Goal: Task Accomplishment & Management: Manage account settings

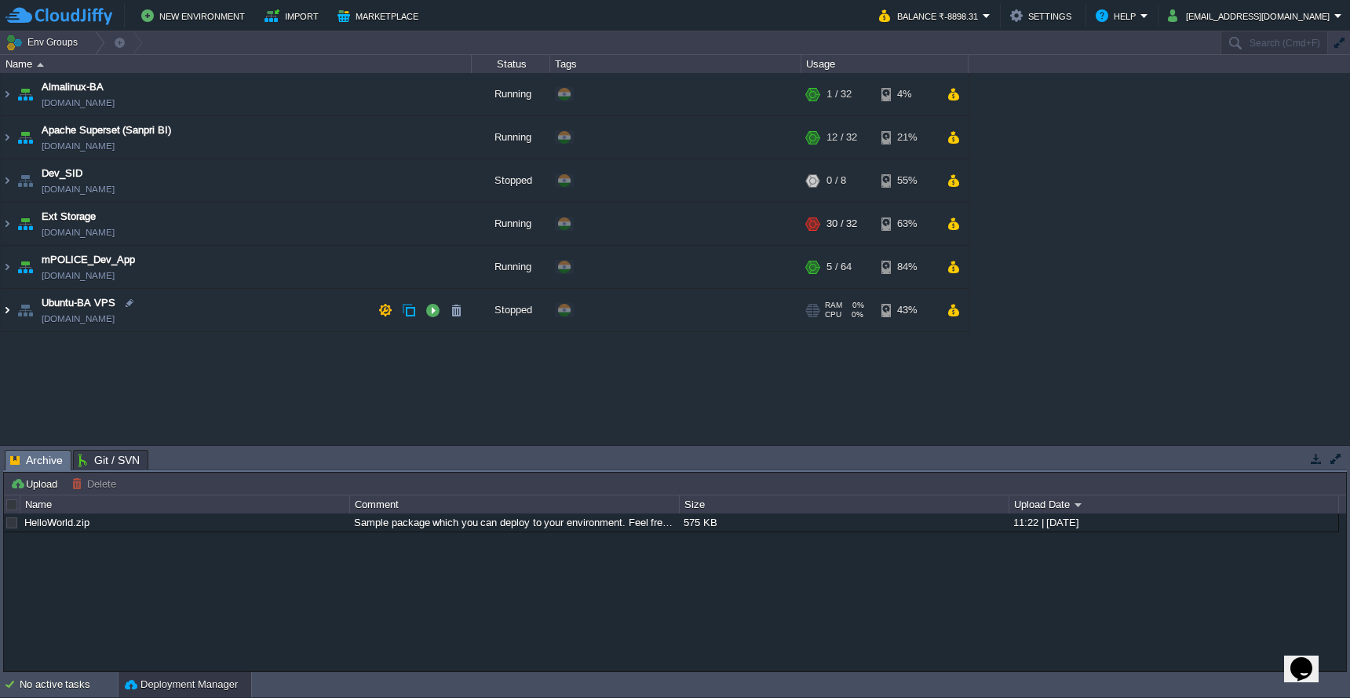
click at [9, 313] on img at bounding box center [7, 310] width 13 height 42
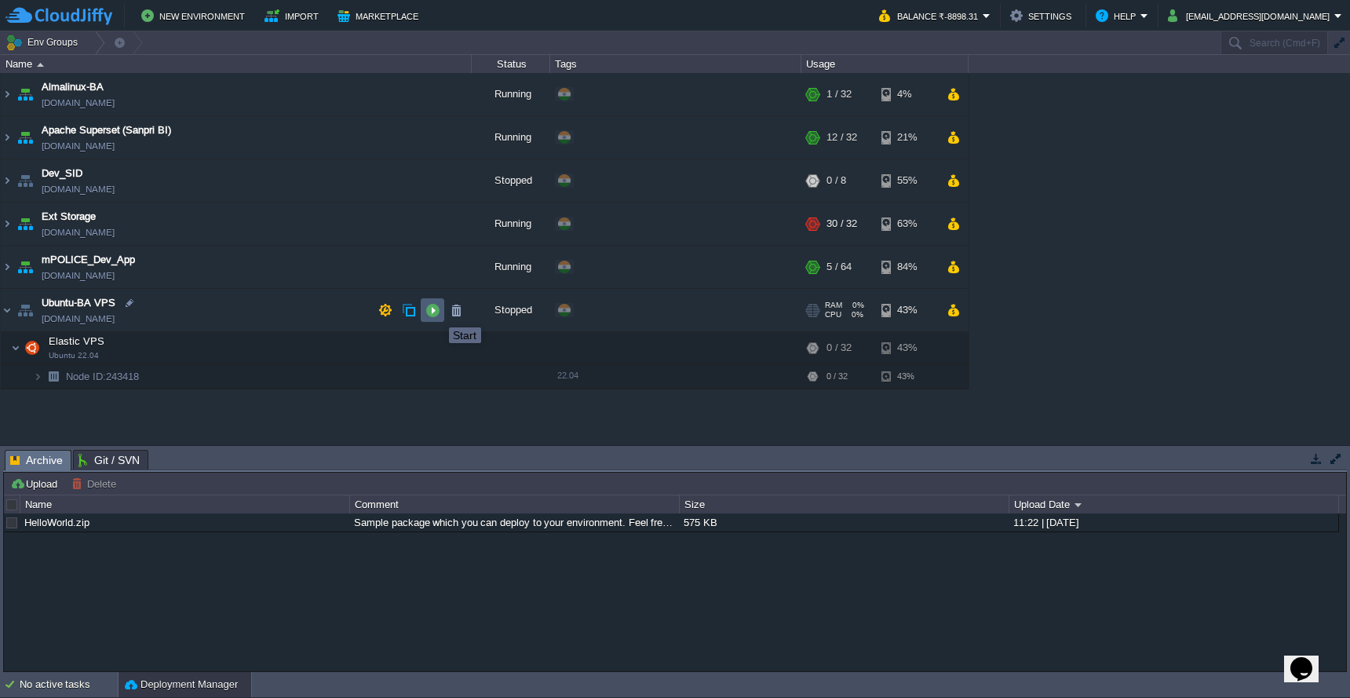
click at [435, 313] on button "button" at bounding box center [432, 310] width 14 height 14
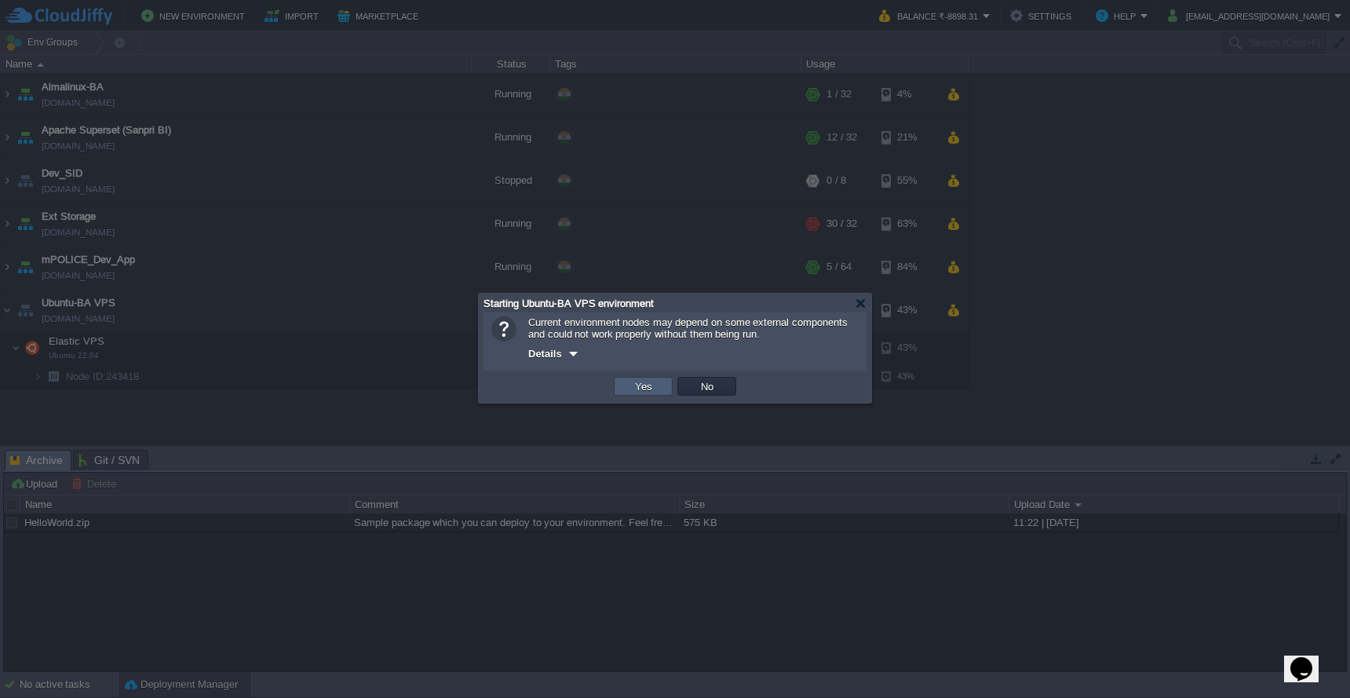
click at [651, 393] on button "Yes" at bounding box center [643, 386] width 27 height 14
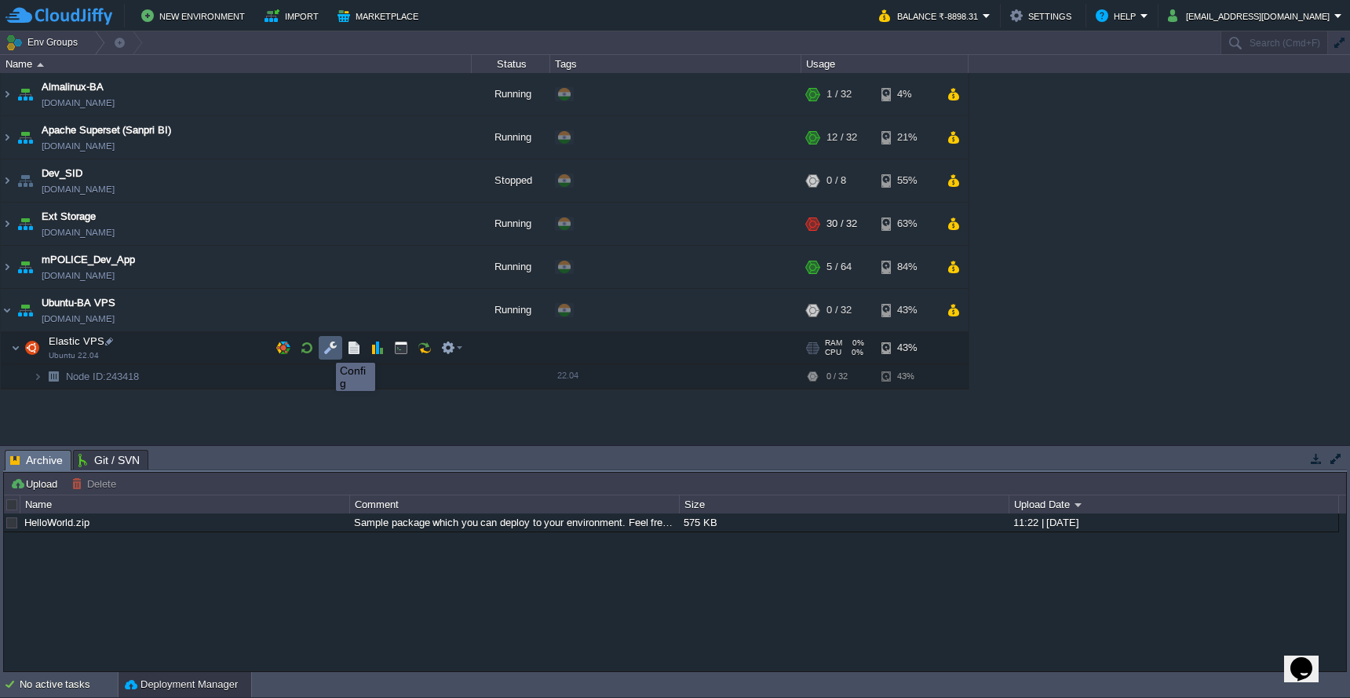
click at [335, 348] on button "button" at bounding box center [330, 348] width 14 height 14
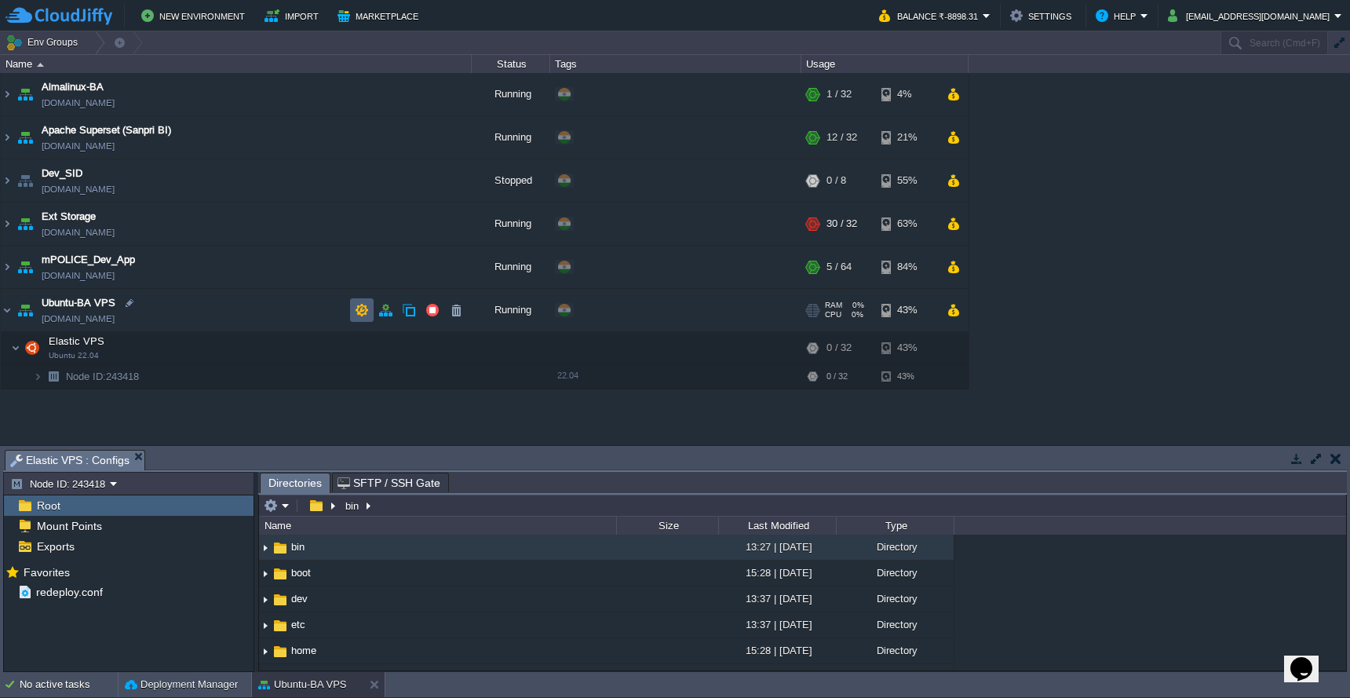
click at [369, 309] on td at bounding box center [362, 310] width 24 height 24
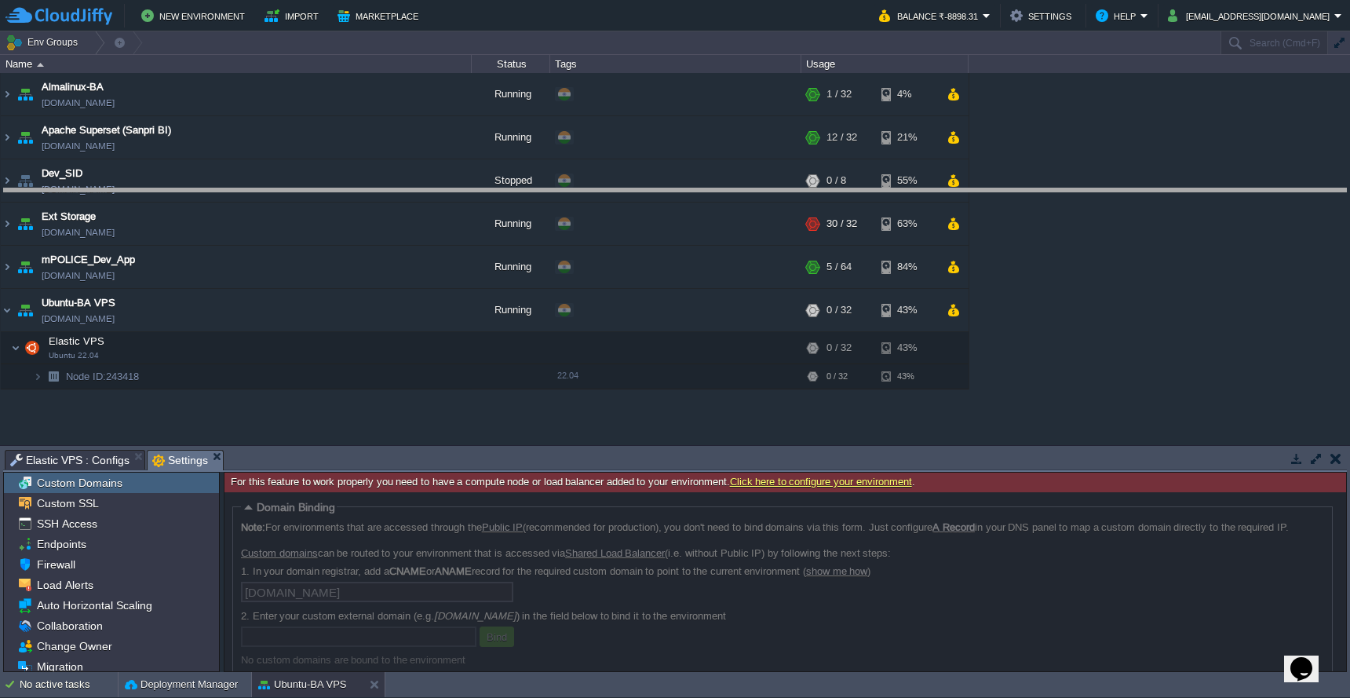
drag, startPoint x: 617, startPoint y: 458, endPoint x: 620, endPoint y: 192, distance: 265.3
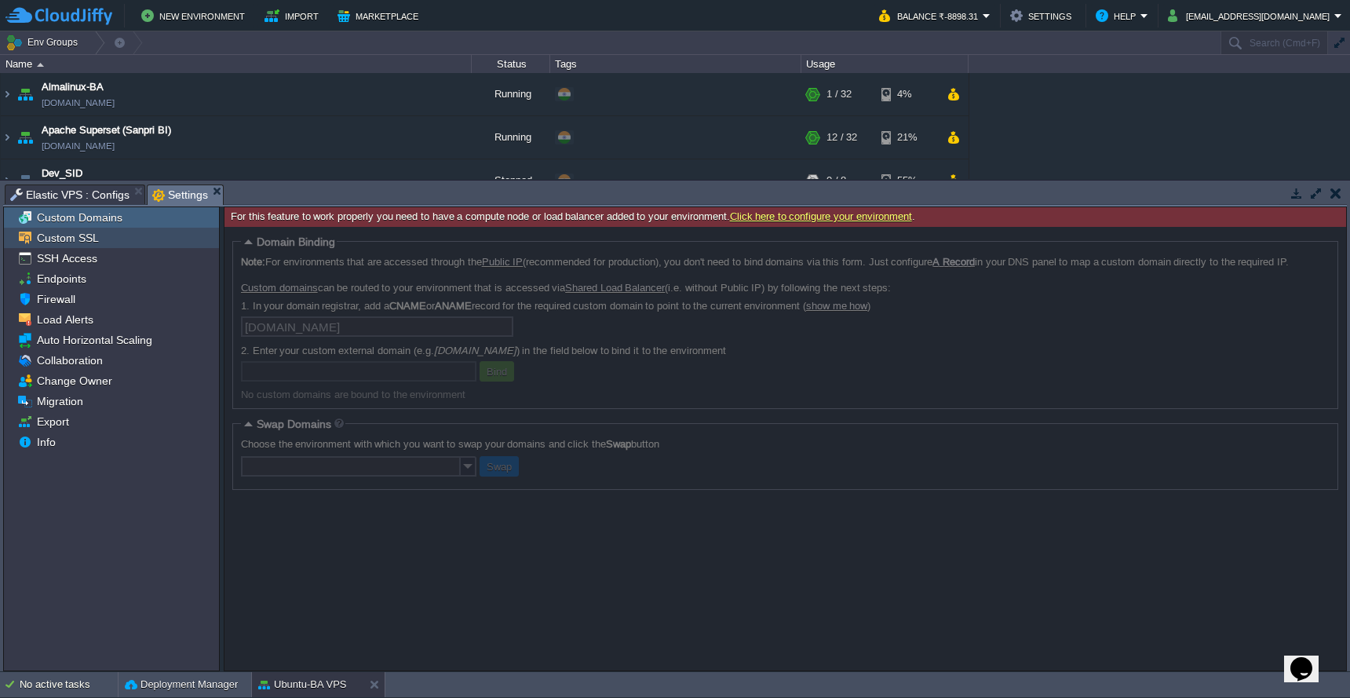
click at [109, 236] on div "Custom SSL" at bounding box center [111, 238] width 215 height 20
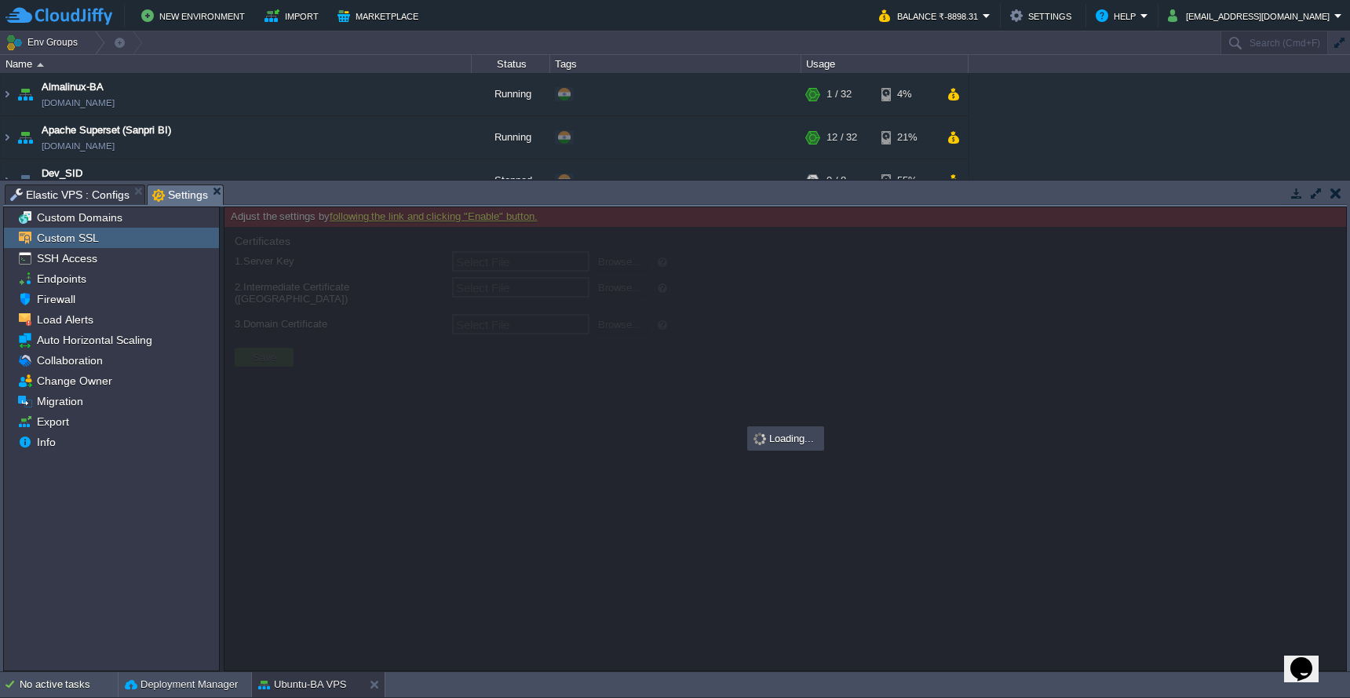
type input "Select File"
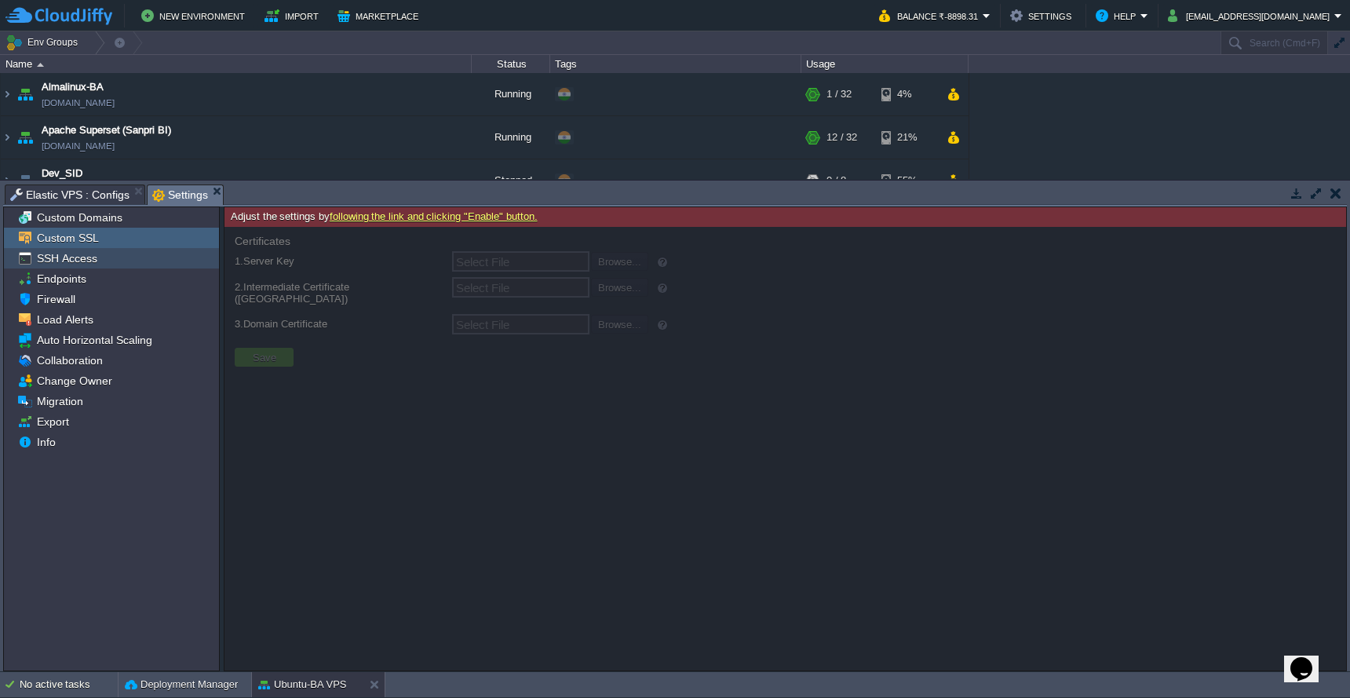
click at [101, 257] on div "SSH Access" at bounding box center [111, 258] width 215 height 20
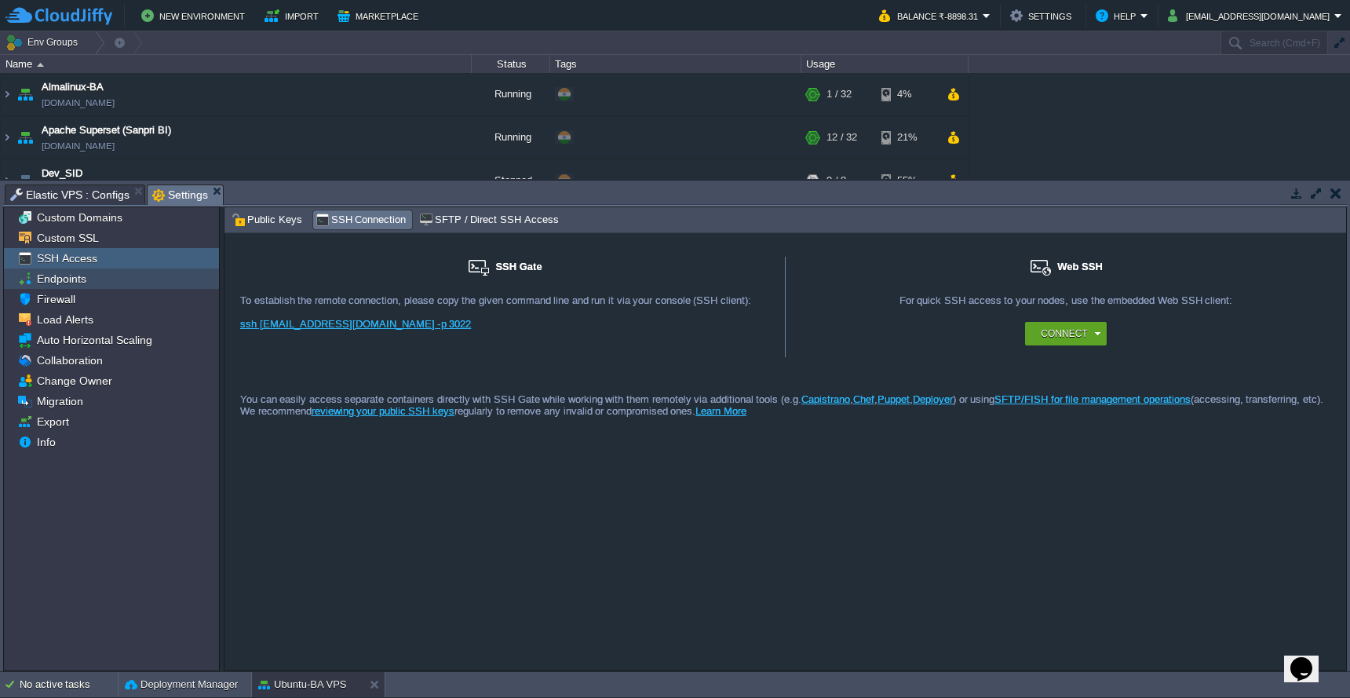
click at [95, 275] on div "Endpoints" at bounding box center [111, 278] width 215 height 20
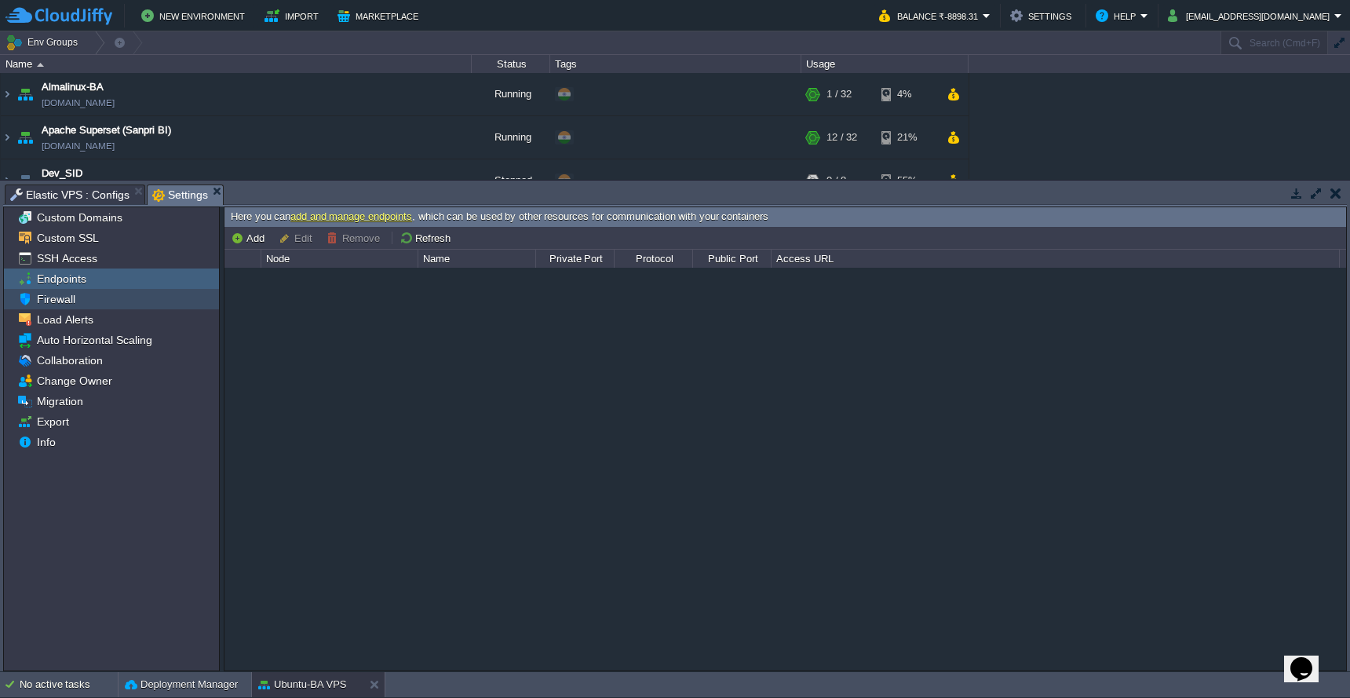
click at [88, 303] on div "Firewall" at bounding box center [111, 299] width 215 height 20
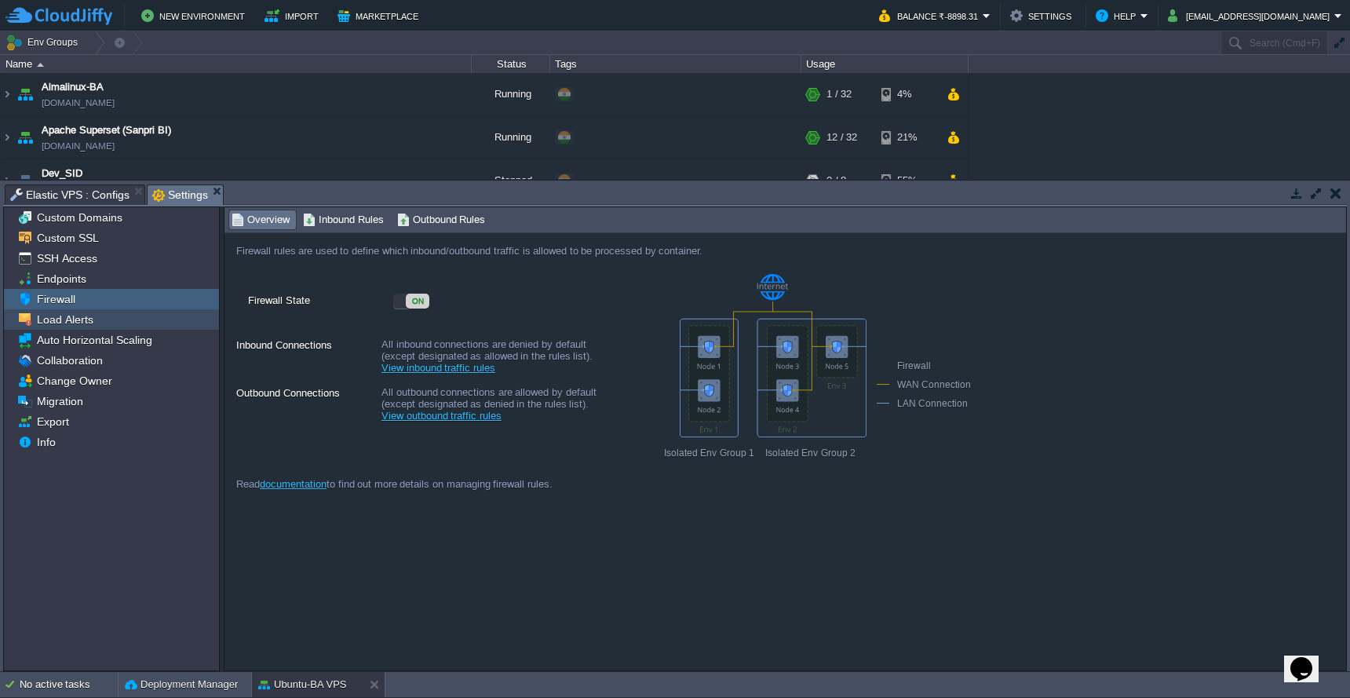
click at [85, 318] on span "Load Alerts" at bounding box center [65, 319] width 62 height 14
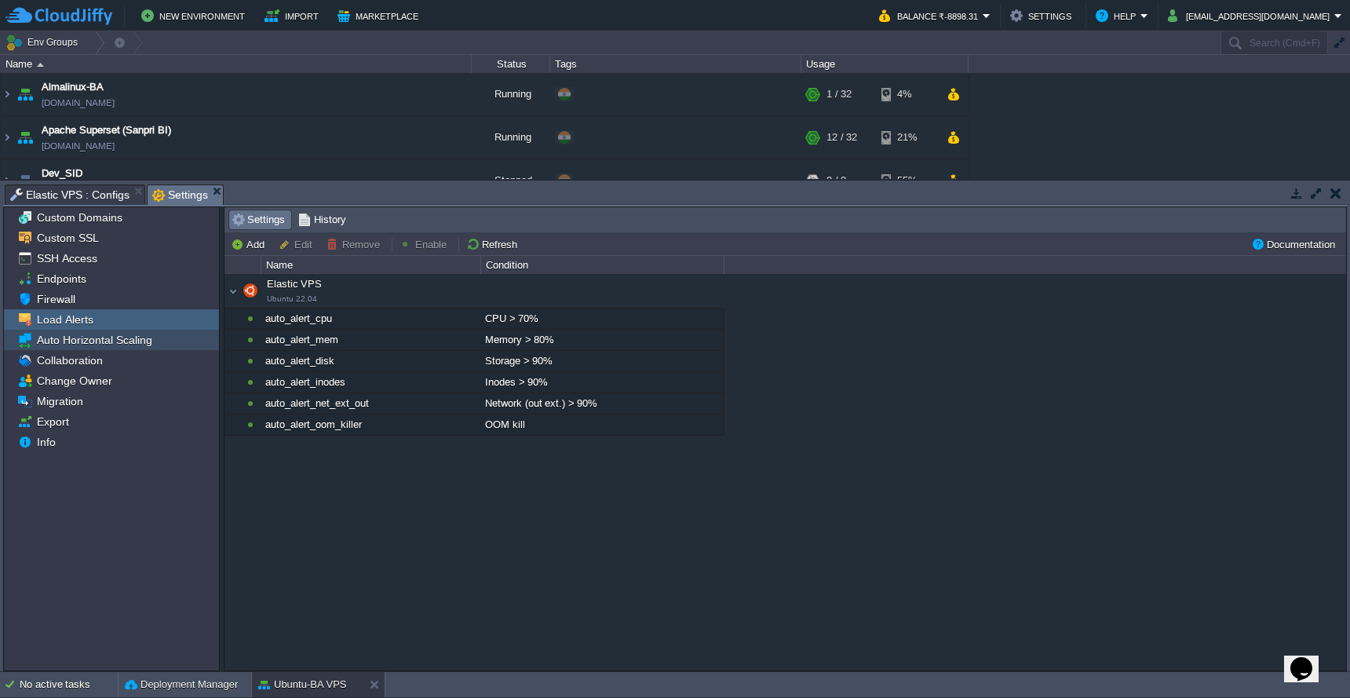
click at [122, 338] on span "Auto Horizontal Scaling" at bounding box center [94, 340] width 121 height 14
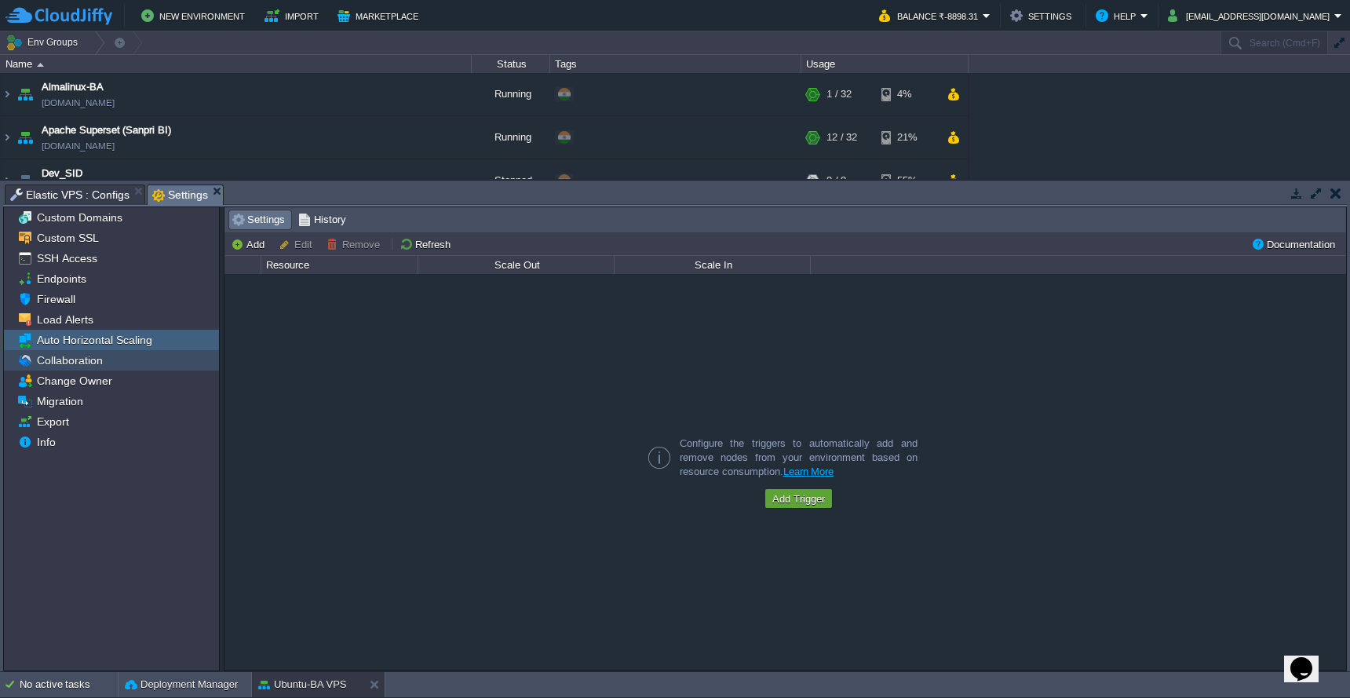
click at [89, 366] on span "Collaboration" at bounding box center [69, 360] width 71 height 14
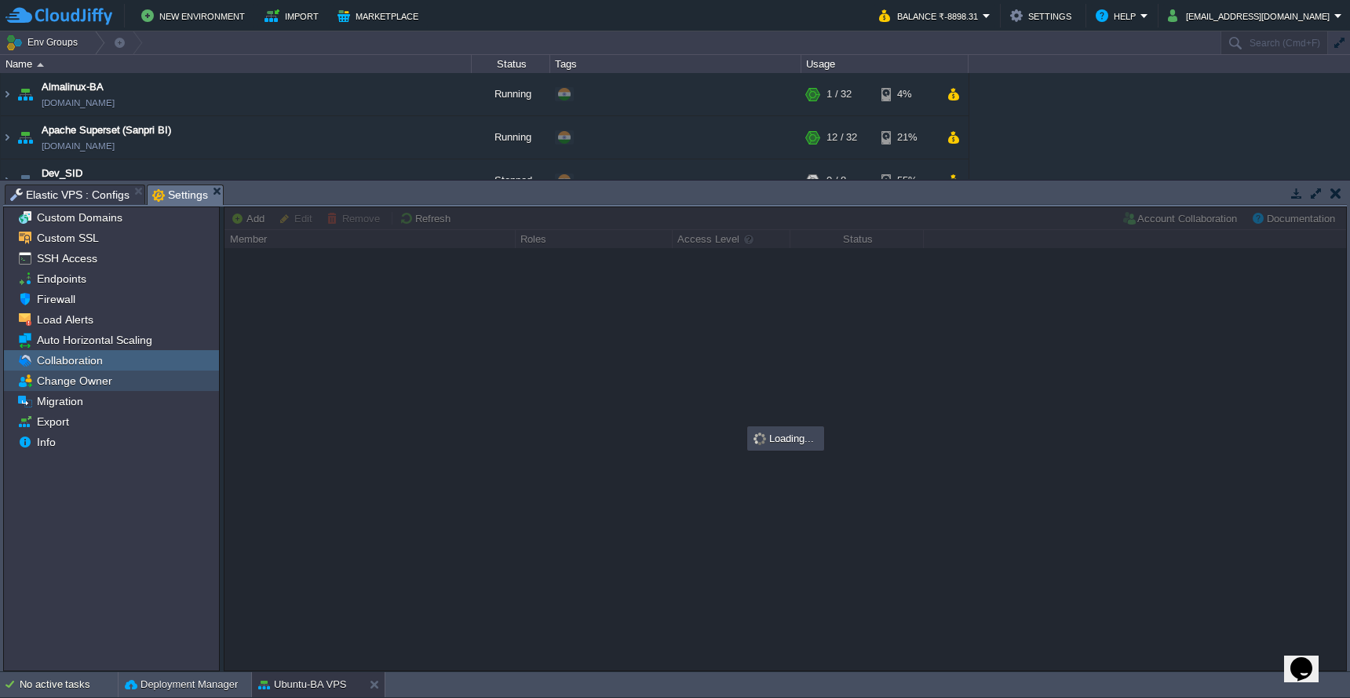
click at [89, 384] on span "Change Owner" at bounding box center [74, 381] width 81 height 14
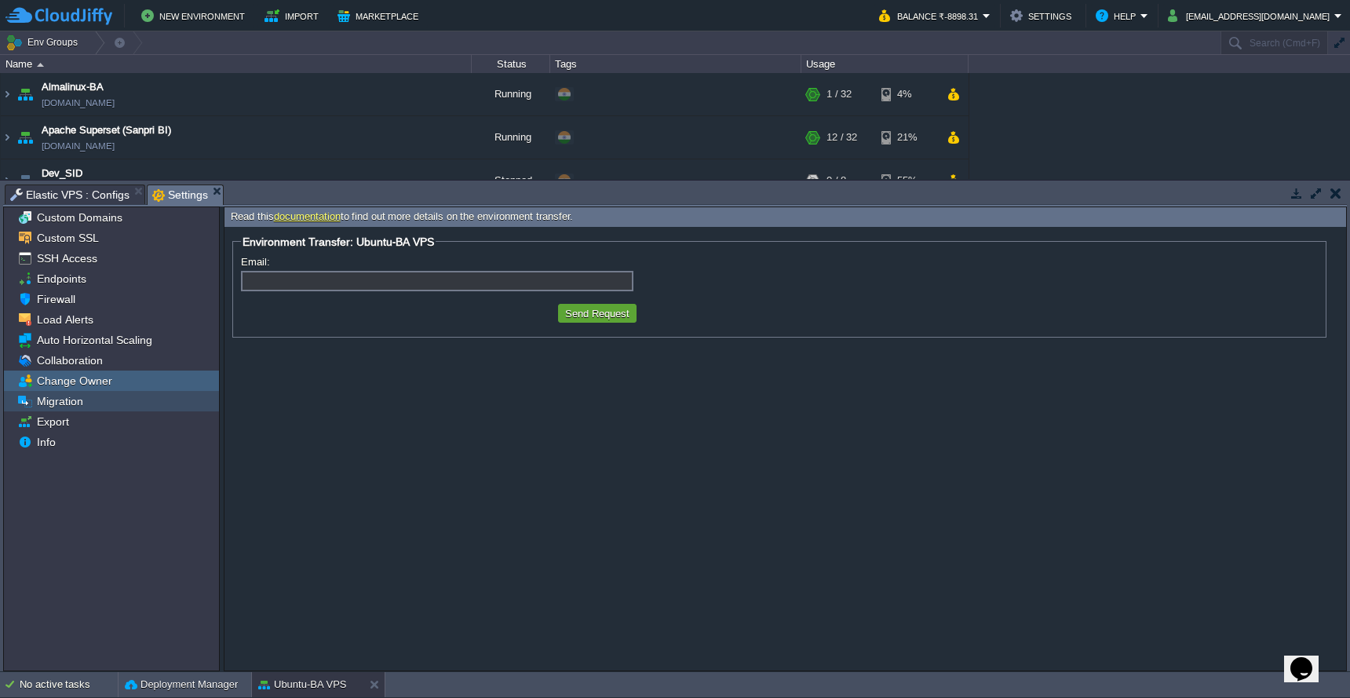
click at [74, 408] on span "Migration" at bounding box center [60, 401] width 52 height 14
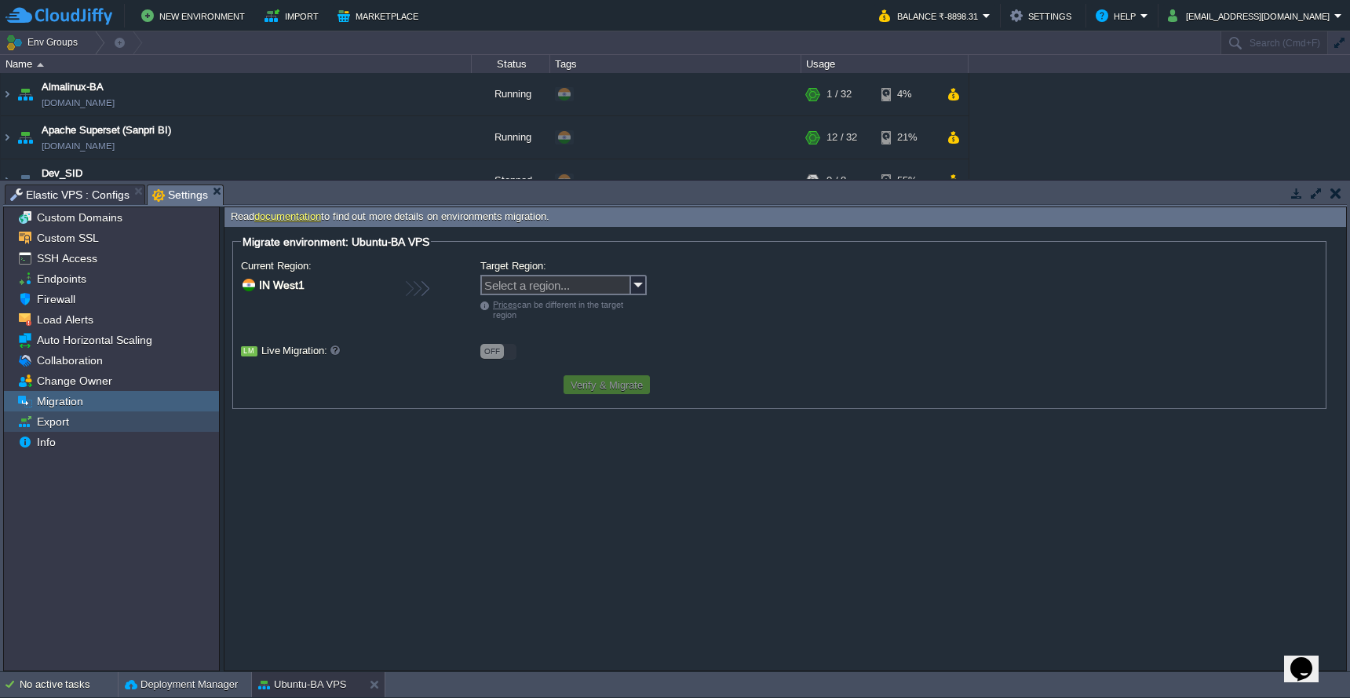
click at [70, 422] on span "Export" at bounding box center [53, 421] width 38 height 14
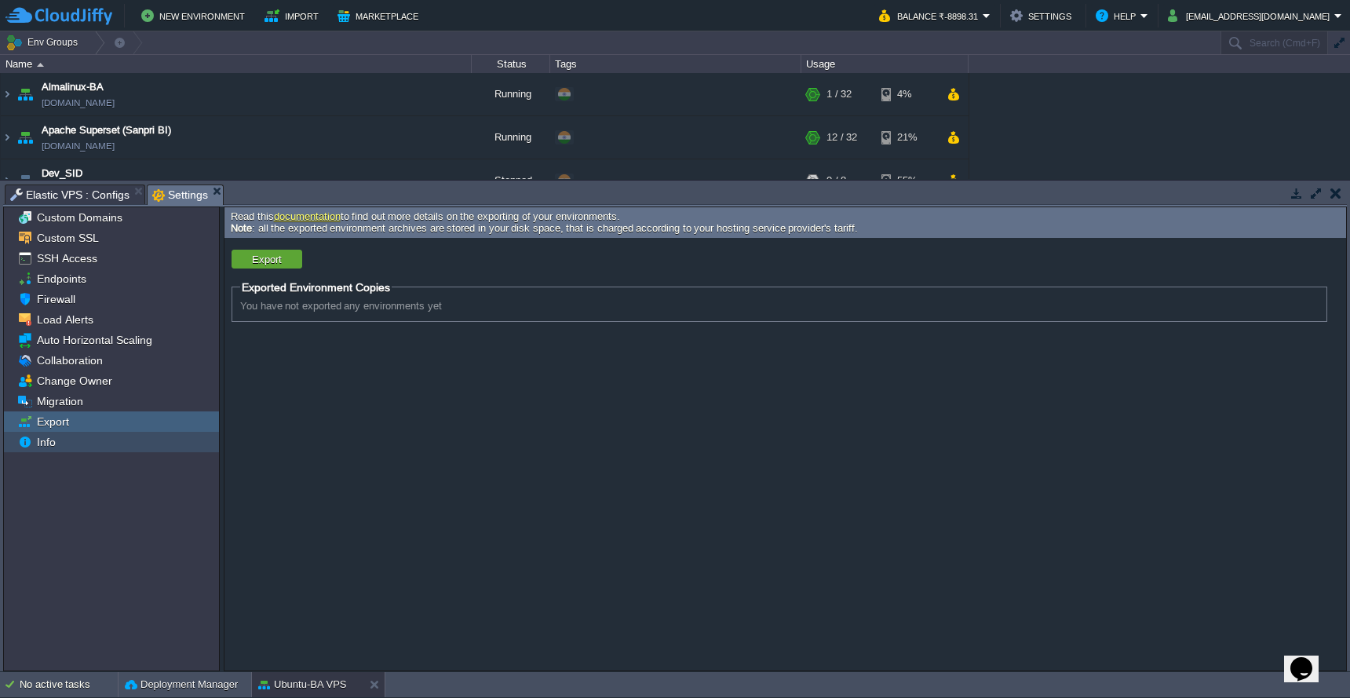
click at [70, 443] on div "Info" at bounding box center [111, 442] width 215 height 20
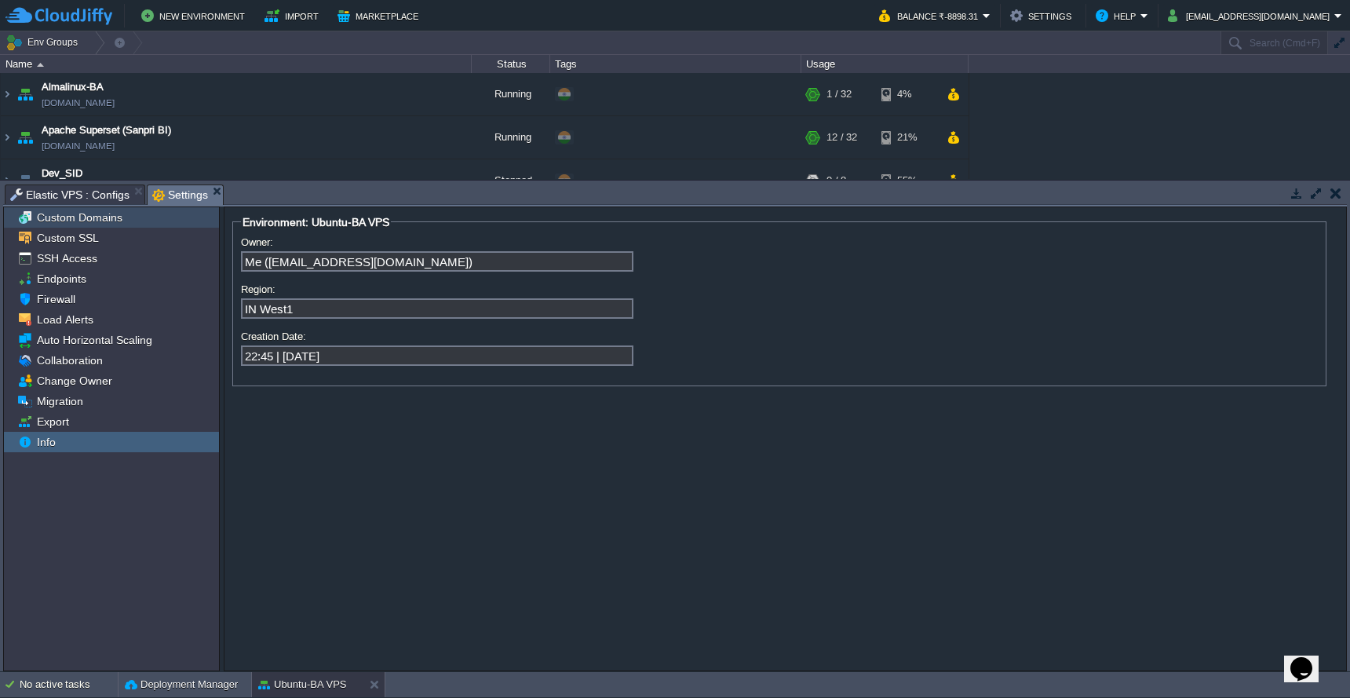
click at [116, 221] on span "Custom Domains" at bounding box center [79, 217] width 91 height 14
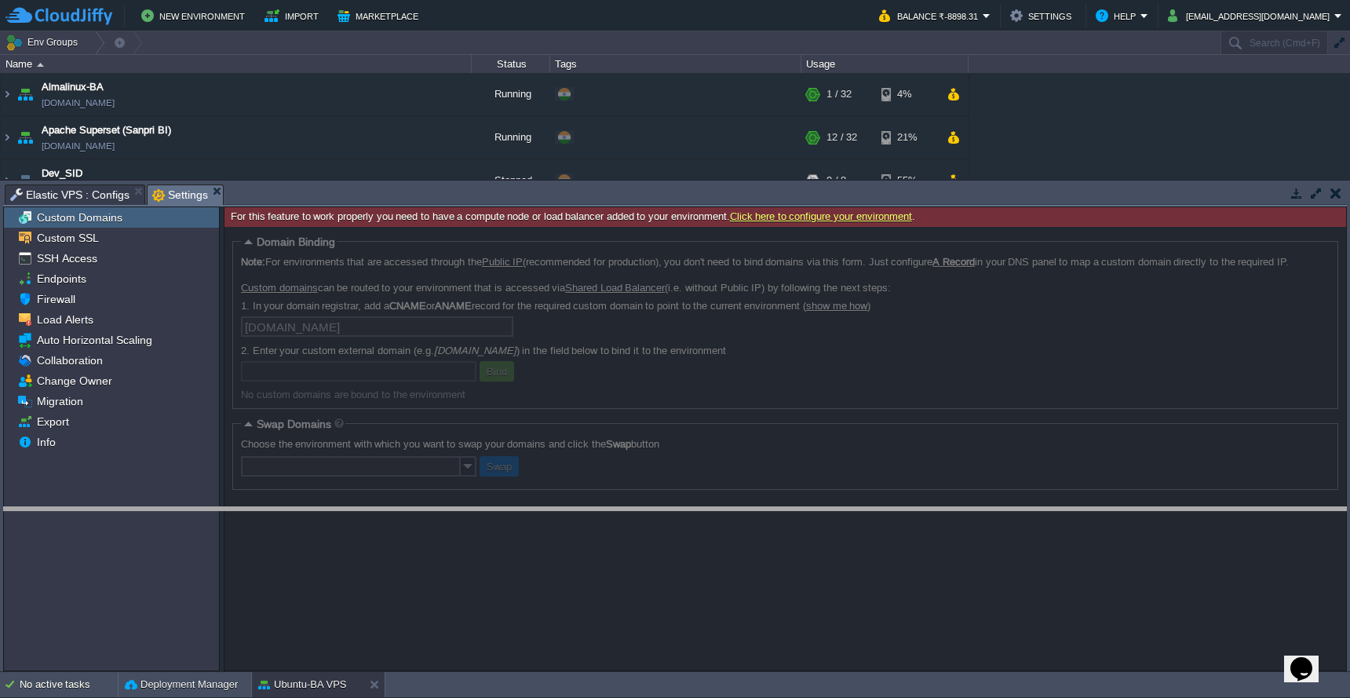
drag, startPoint x: 629, startPoint y: 190, endPoint x: 637, endPoint y: 529, distance: 339.2
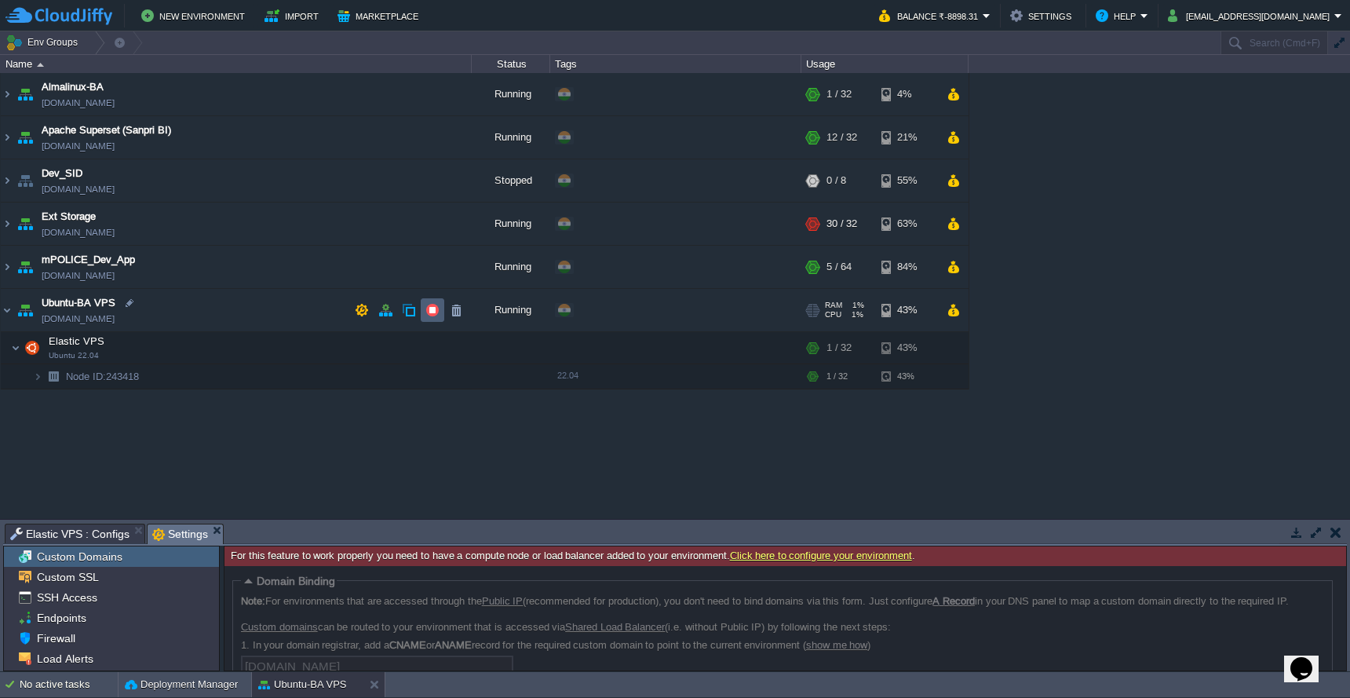
click at [436, 312] on button "button" at bounding box center [432, 310] width 14 height 14
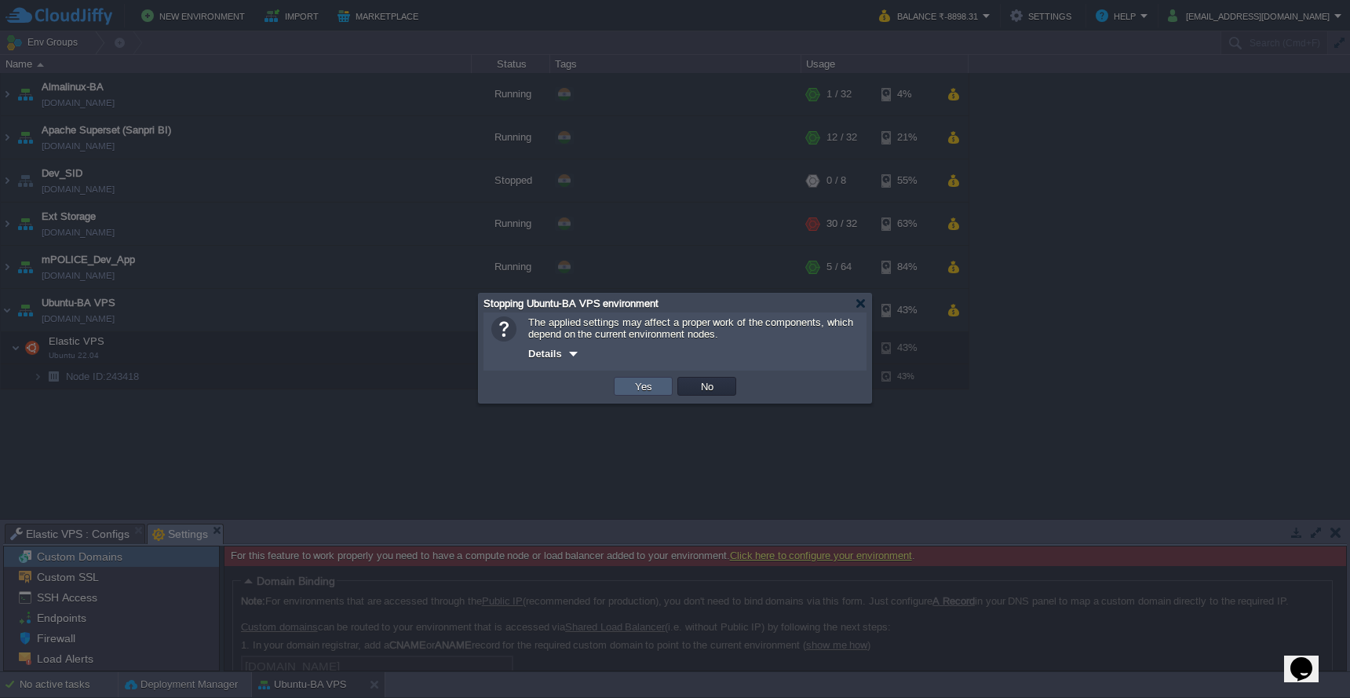
click at [637, 387] on button "Yes" at bounding box center [643, 386] width 27 height 14
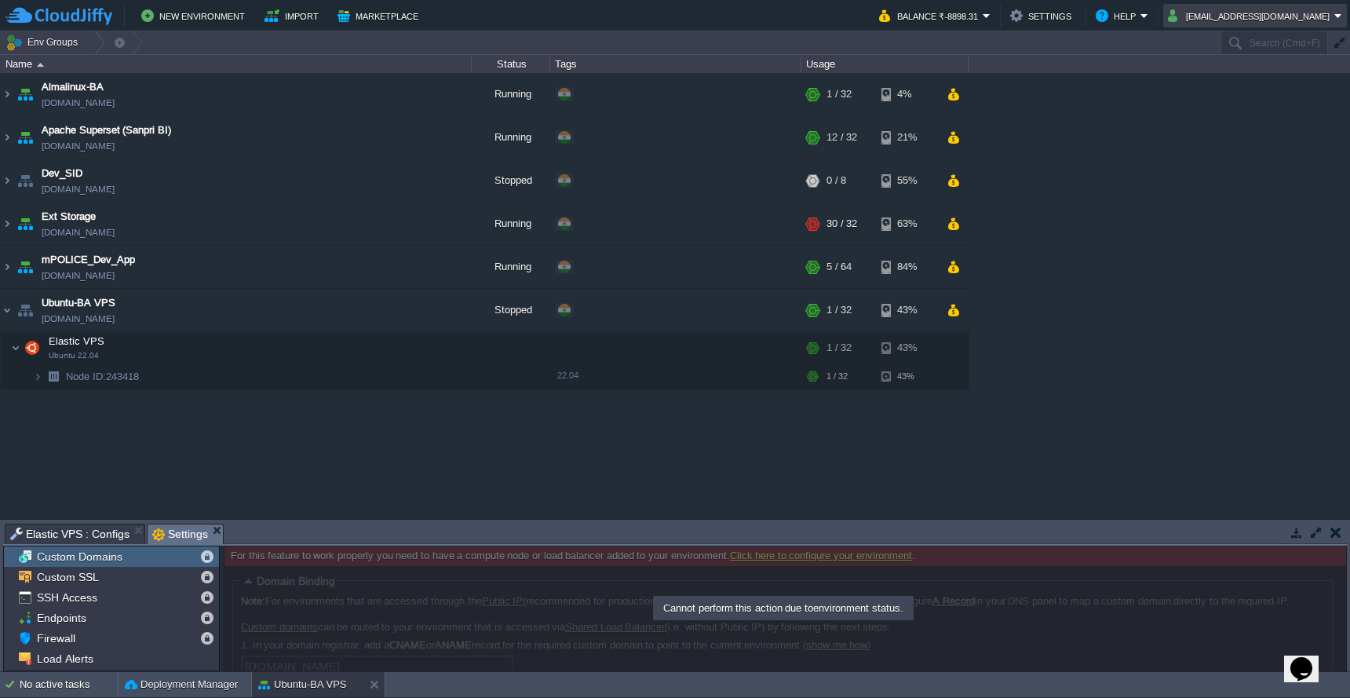
click at [1298, 17] on button "devops@sanpri.net" at bounding box center [1251, 15] width 166 height 19
click at [1274, 78] on span "Sign out" at bounding box center [1263, 83] width 38 height 12
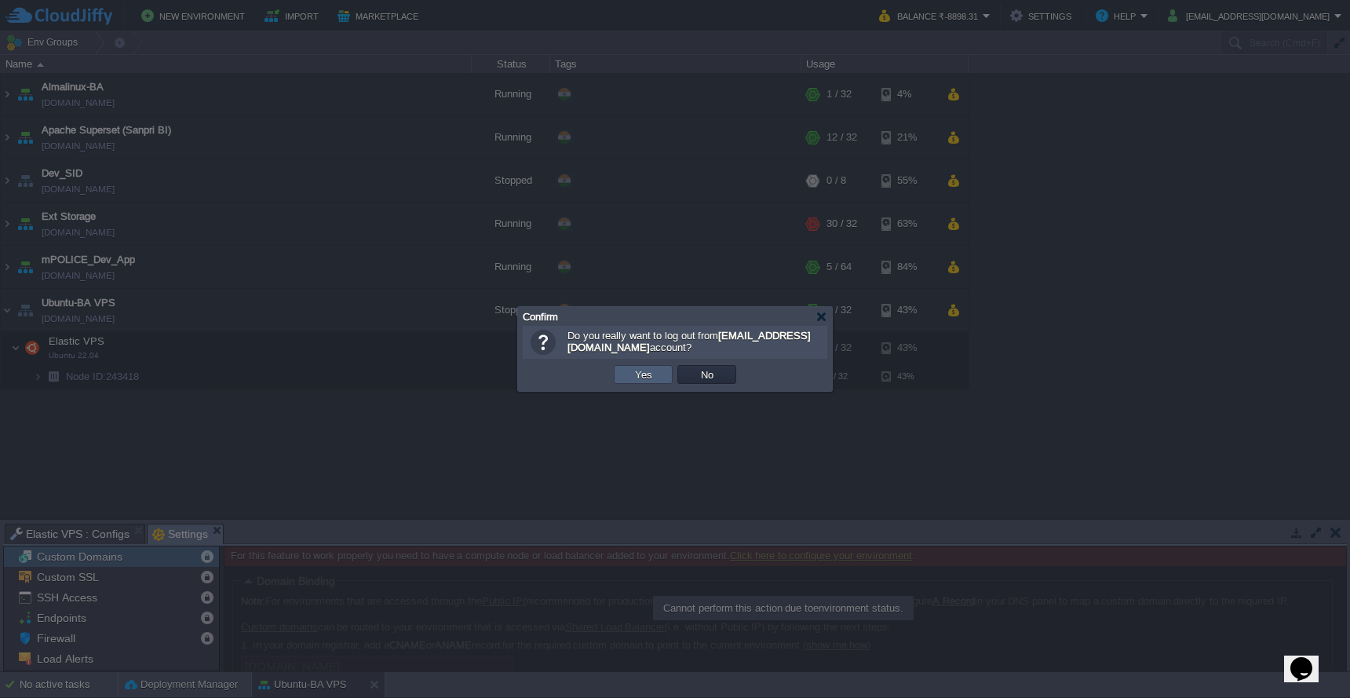
click at [650, 377] on button "Yes" at bounding box center [643, 374] width 27 height 14
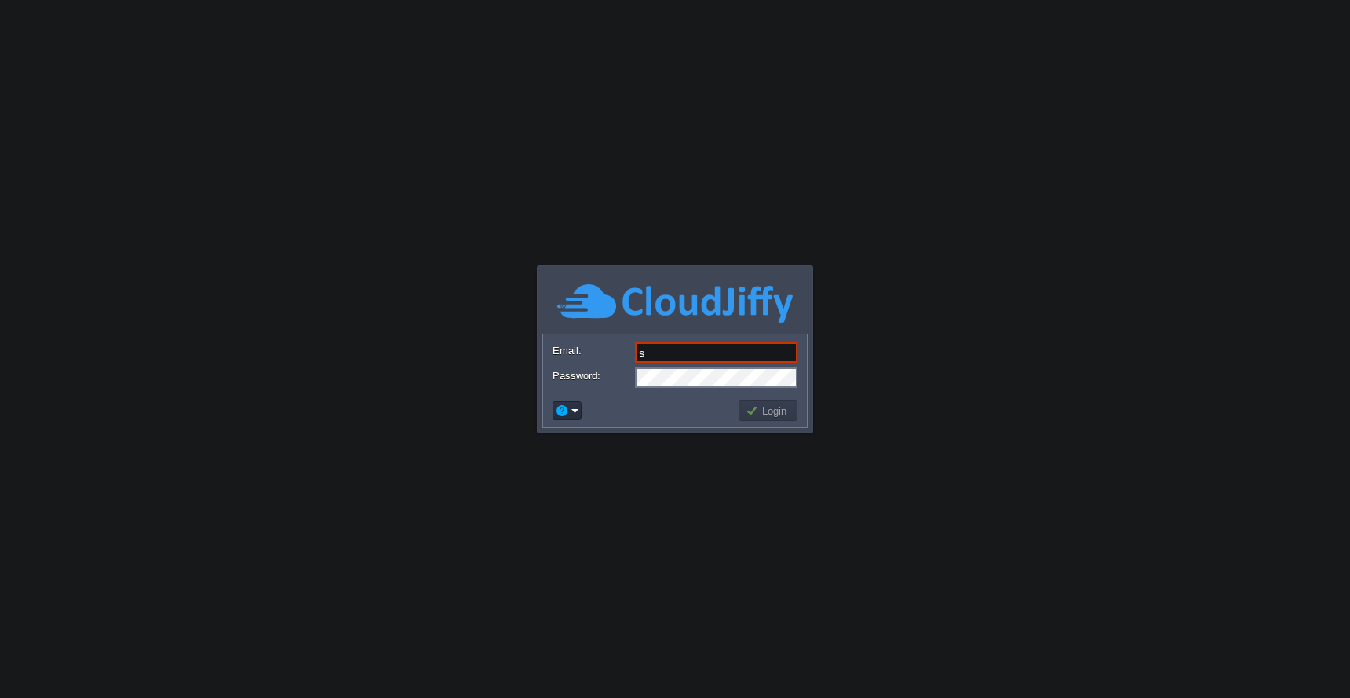
type input "[EMAIL_ADDRESS][DOMAIN_NAME]"
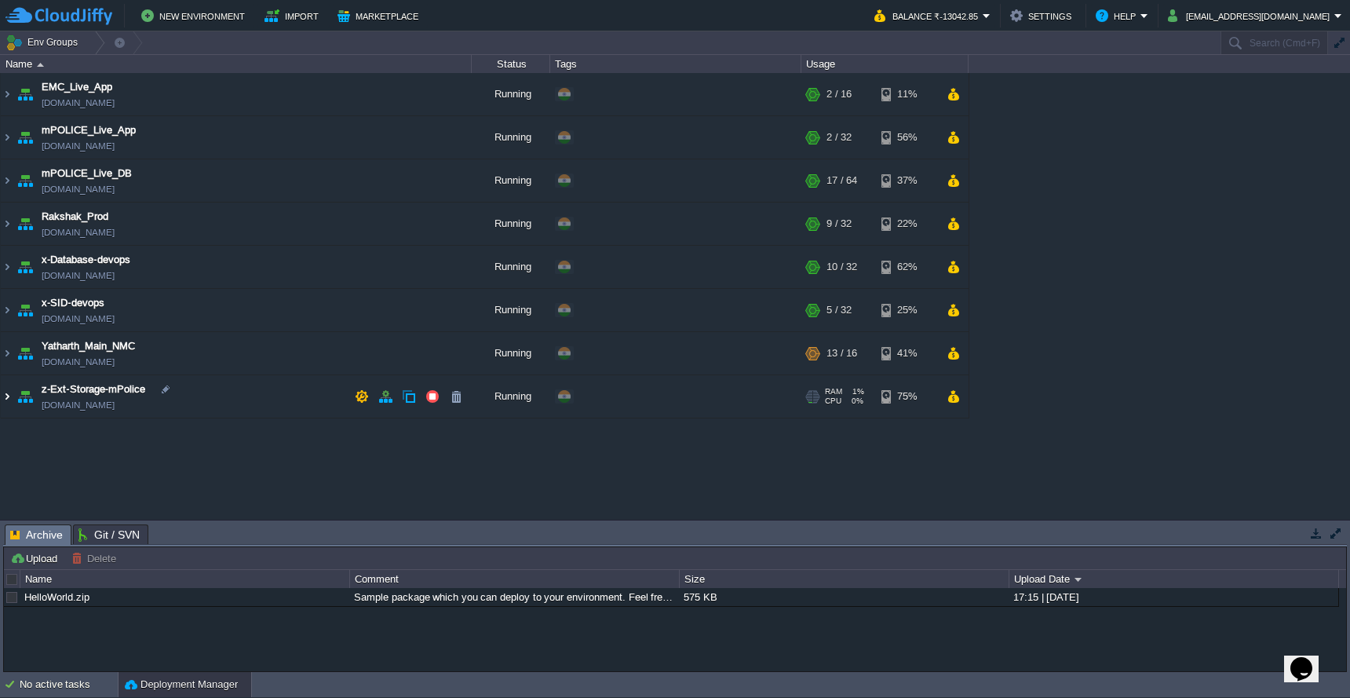
click at [11, 398] on img at bounding box center [7, 396] width 13 height 42
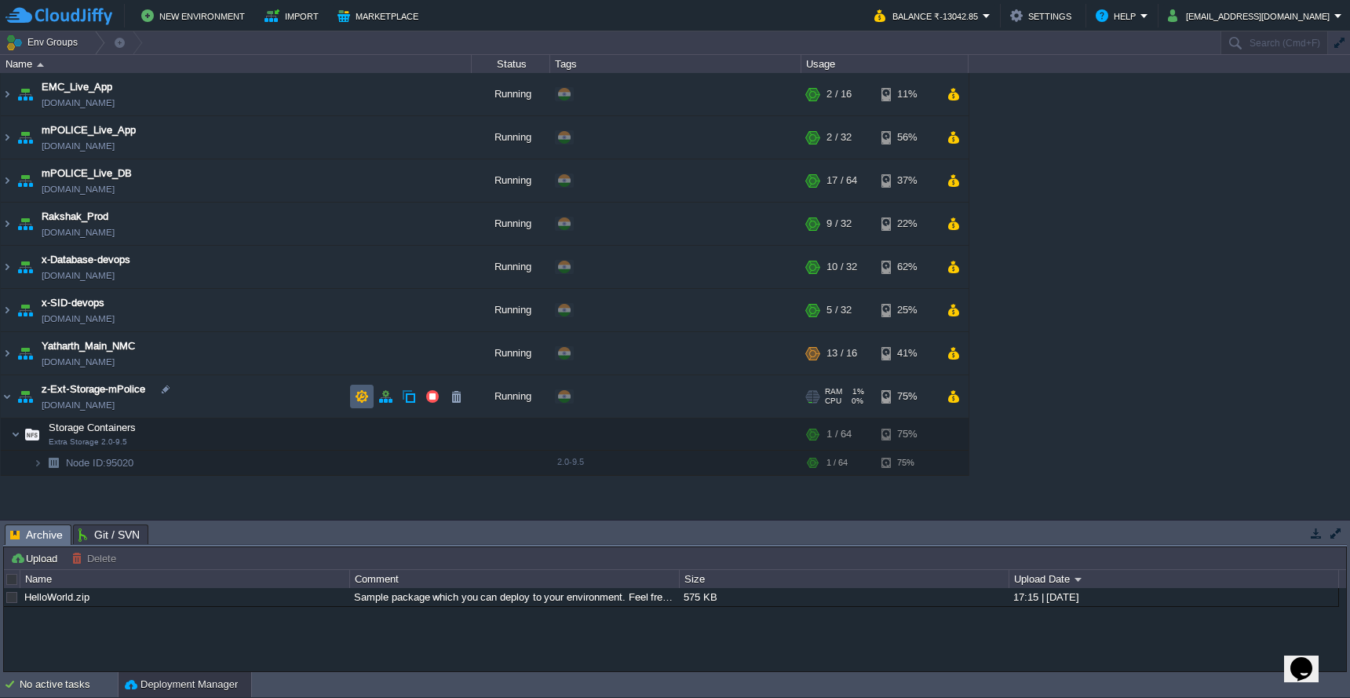
click at [358, 403] on button "button" at bounding box center [362, 396] width 14 height 14
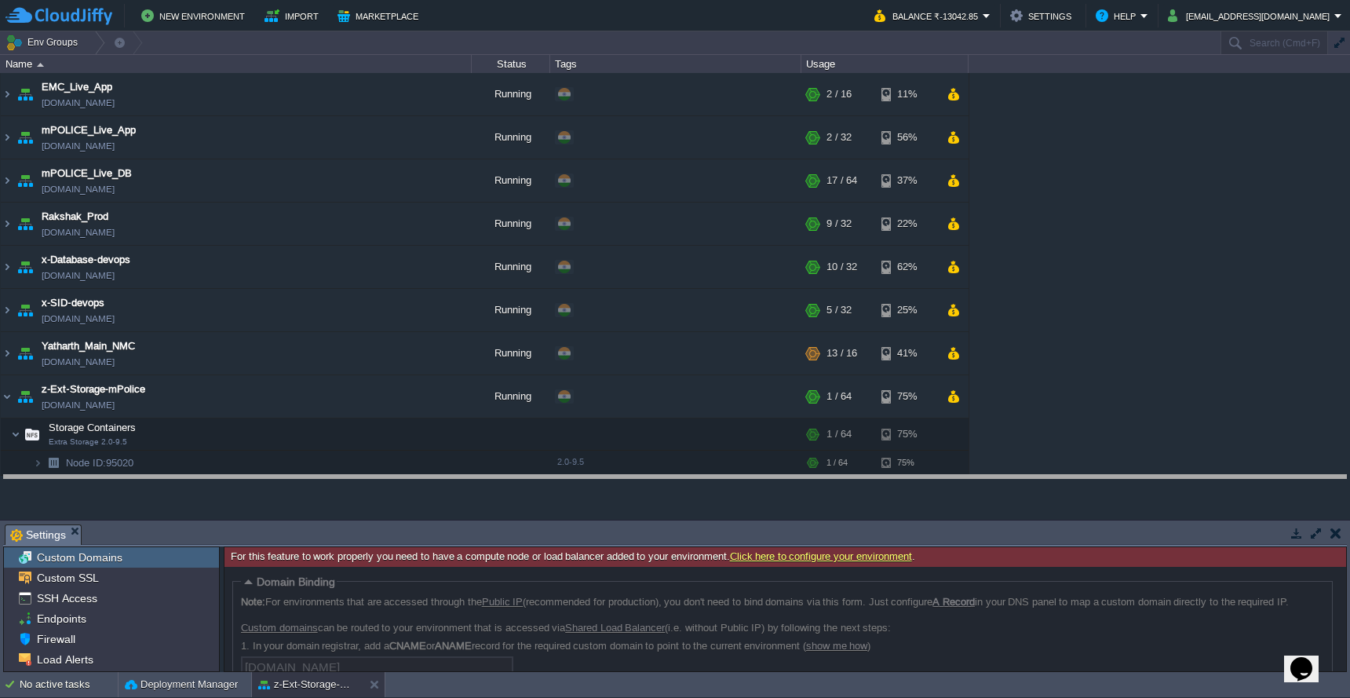
drag, startPoint x: 607, startPoint y: 525, endPoint x: 607, endPoint y: 431, distance: 94.2
click at [607, 431] on body "New Environment Import Marketplace Bonus ₹0.00 Upgrade Account Balance ₹-13042.…" at bounding box center [675, 349] width 1350 height 698
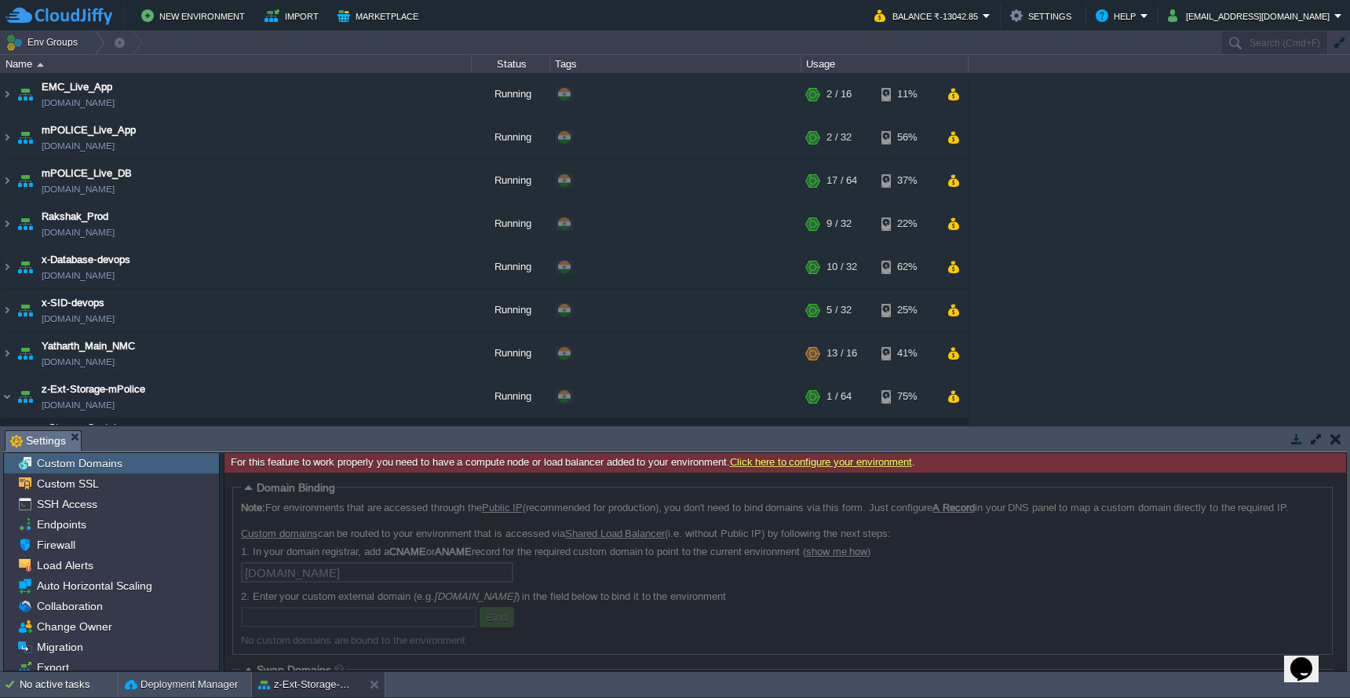
drag, startPoint x: 607, startPoint y: 431, endPoint x: 607, endPoint y: 394, distance: 36.9
click at [607, 401] on body "New Environment Import Marketplace Bonus ₹0.00 Upgrade Account Balance ₹-13042.…" at bounding box center [675, 349] width 1350 height 698
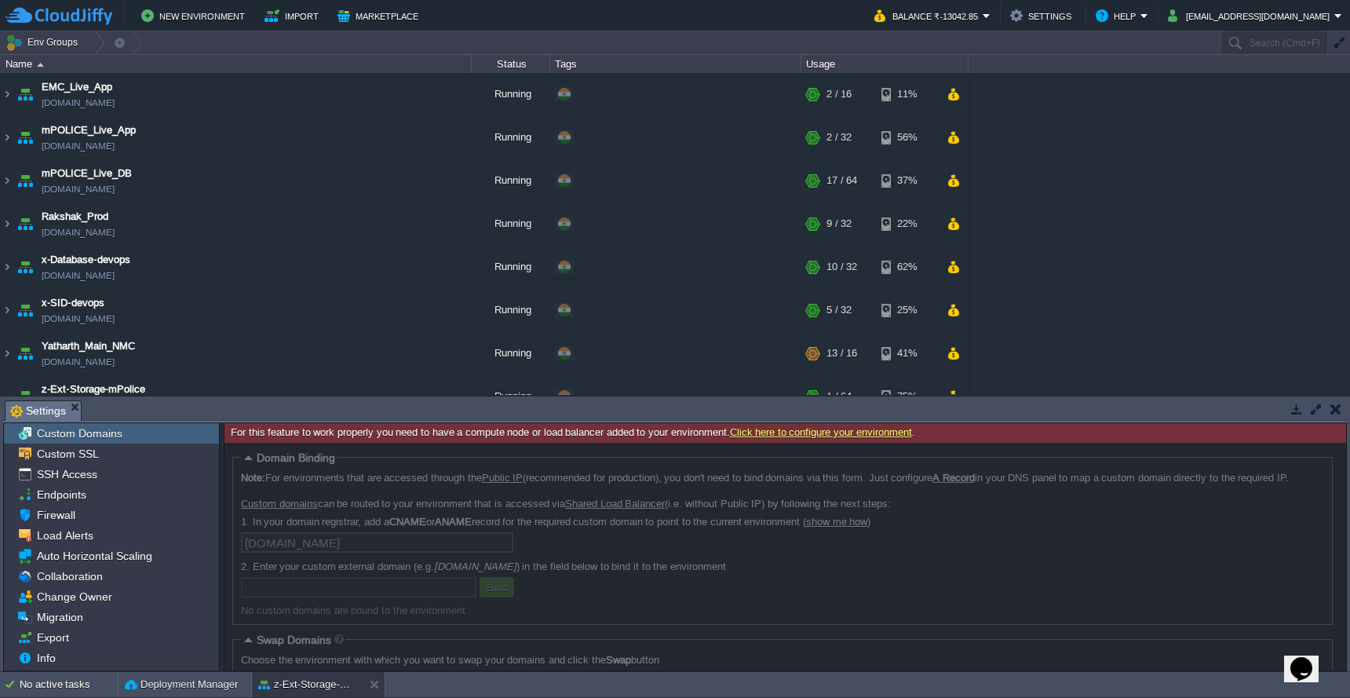
drag, startPoint x: 1343, startPoint y: 480, endPoint x: 1343, endPoint y: 618, distance: 138.1
click at [1343, 618] on div at bounding box center [785, 557] width 1122 height 228
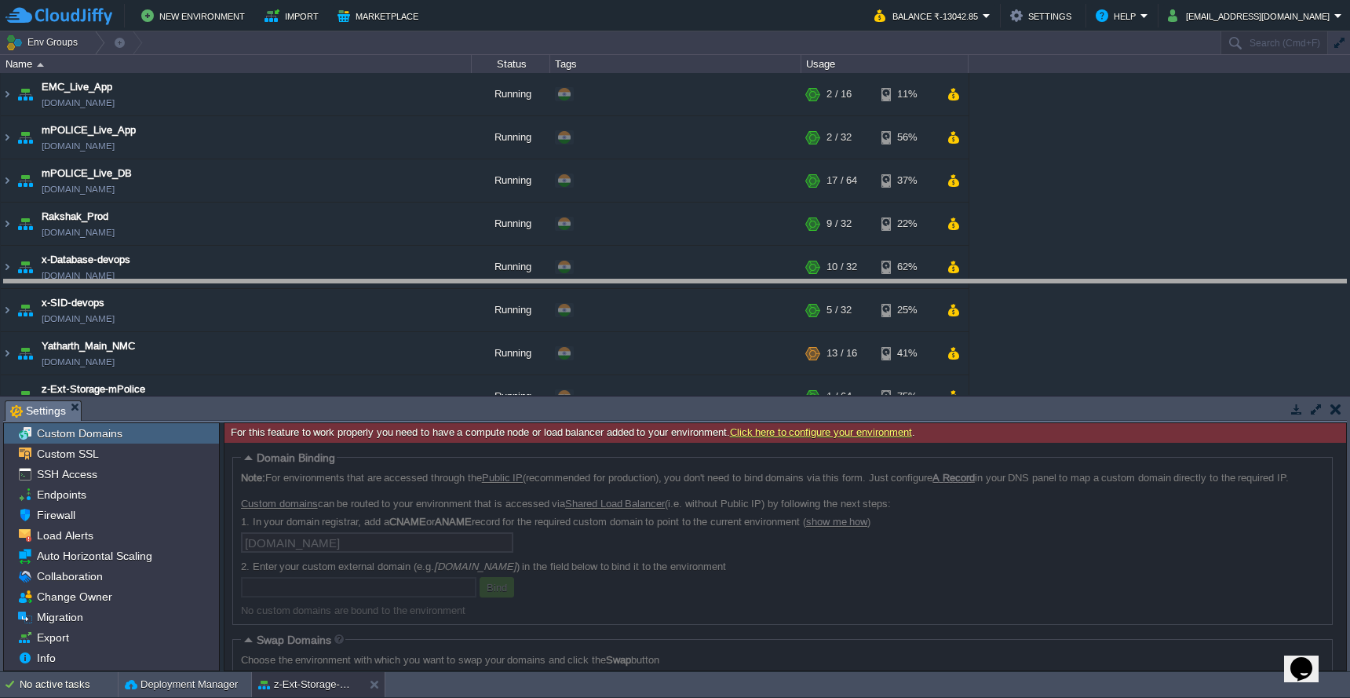
drag, startPoint x: 1001, startPoint y: 402, endPoint x: 1001, endPoint y: 276, distance: 125.6
click at [1001, 276] on body "New Environment Import Marketplace Bonus ₹0.00 Upgrade Account Balance ₹-13042.…" at bounding box center [675, 349] width 1350 height 698
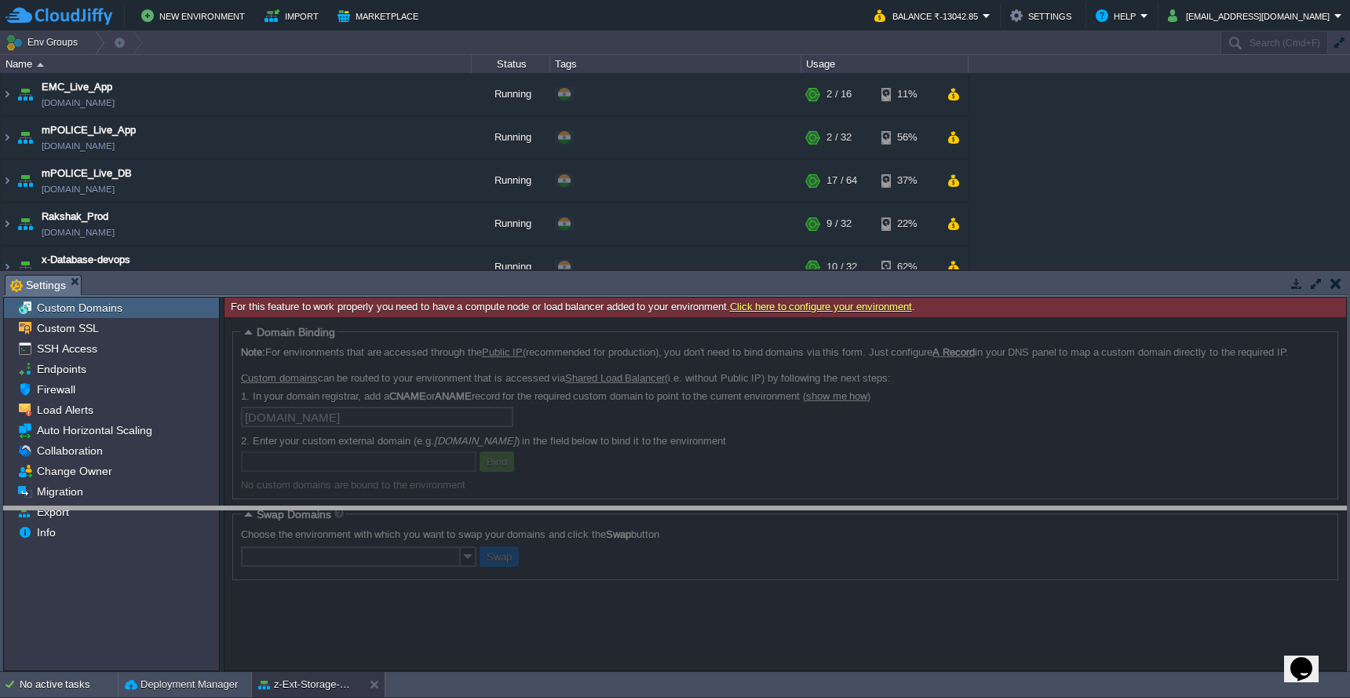
drag, startPoint x: 1147, startPoint y: 278, endPoint x: 1187, endPoint y: 510, distance: 235.7
click at [1187, 510] on body "New Environment Import Marketplace Bonus ₹0.00 Upgrade Account Balance ₹-13042.…" at bounding box center [675, 349] width 1350 height 698
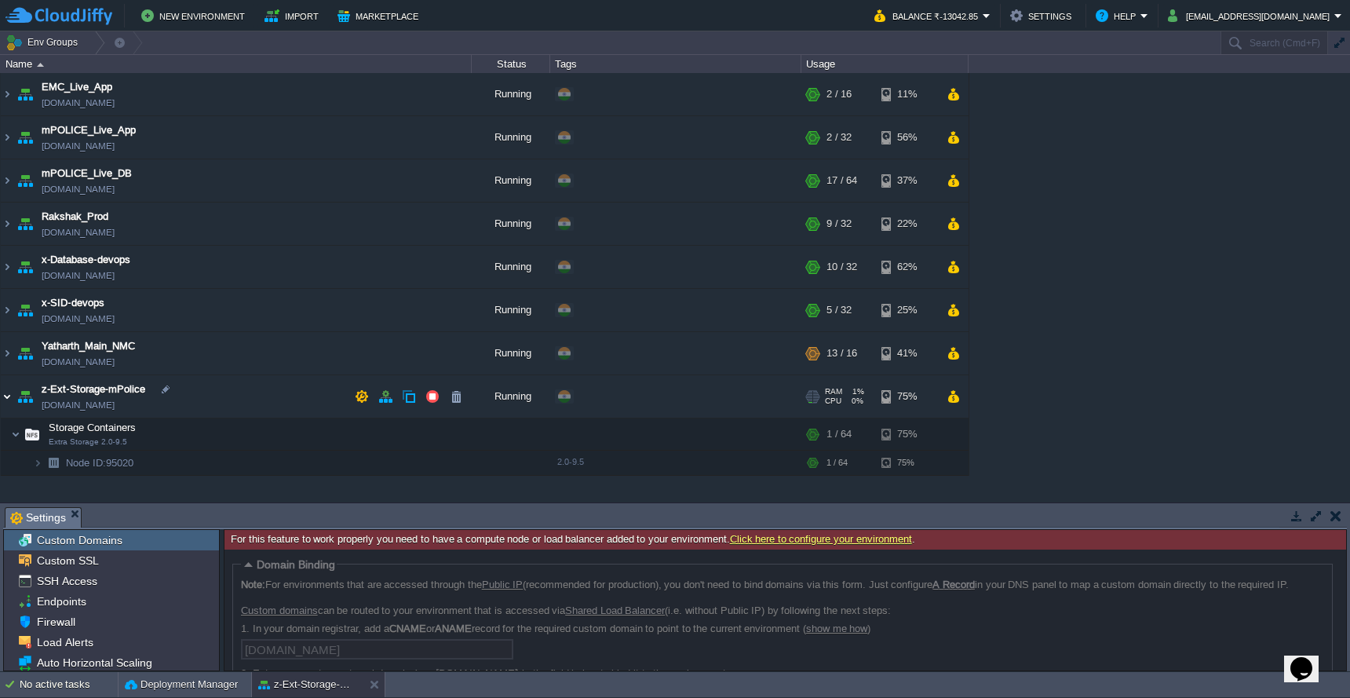
click at [9, 392] on img at bounding box center [7, 396] width 13 height 42
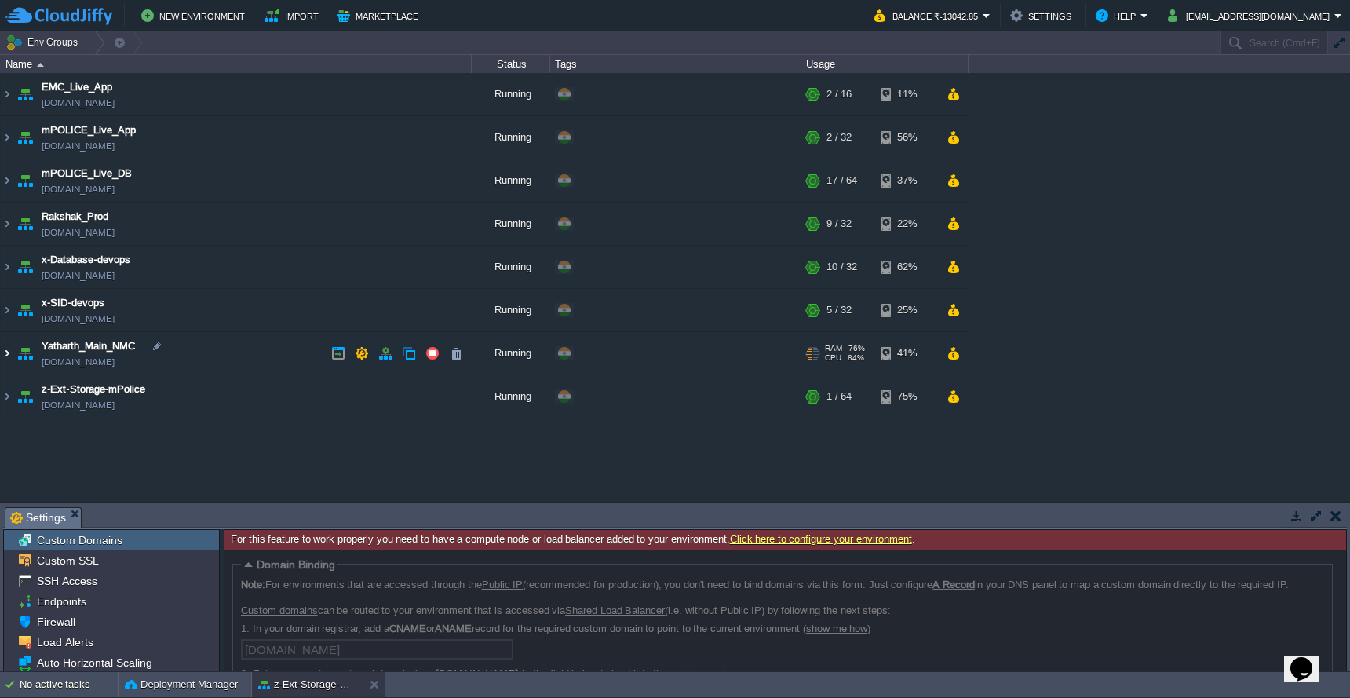
click at [6, 351] on img at bounding box center [7, 353] width 13 height 42
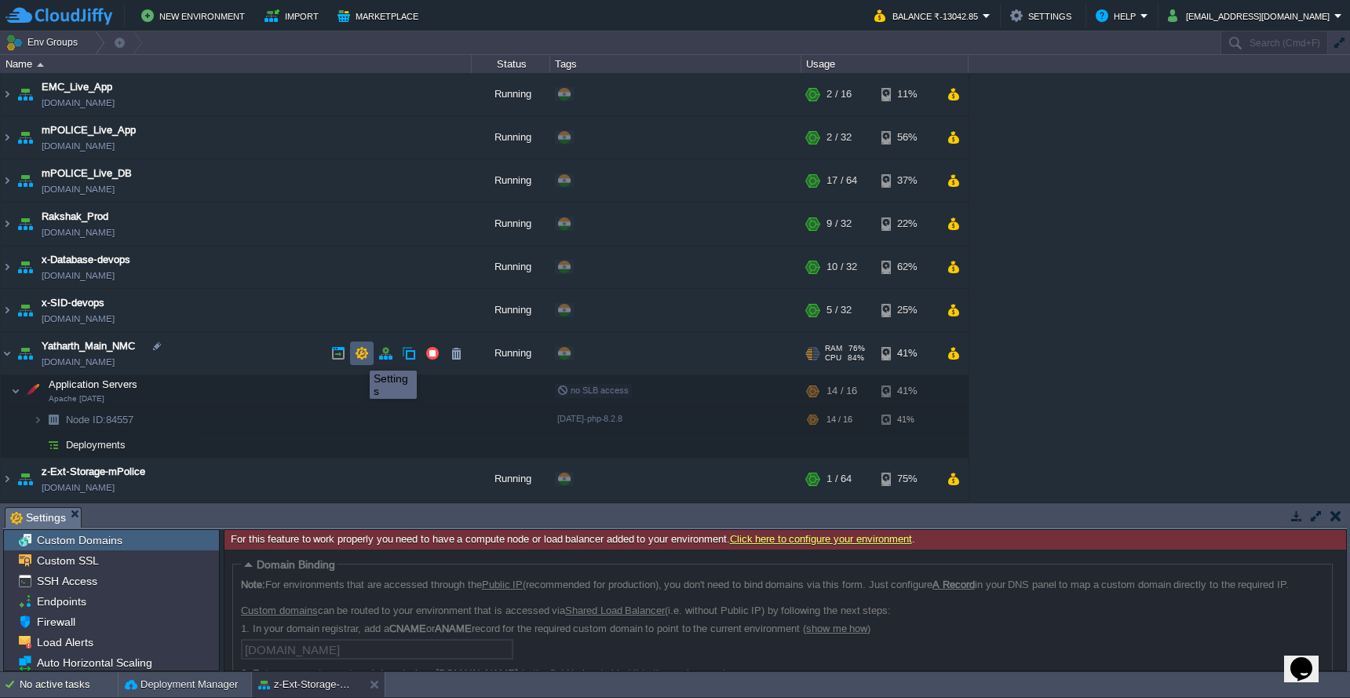
click at [358, 356] on button "button" at bounding box center [362, 353] width 14 height 14
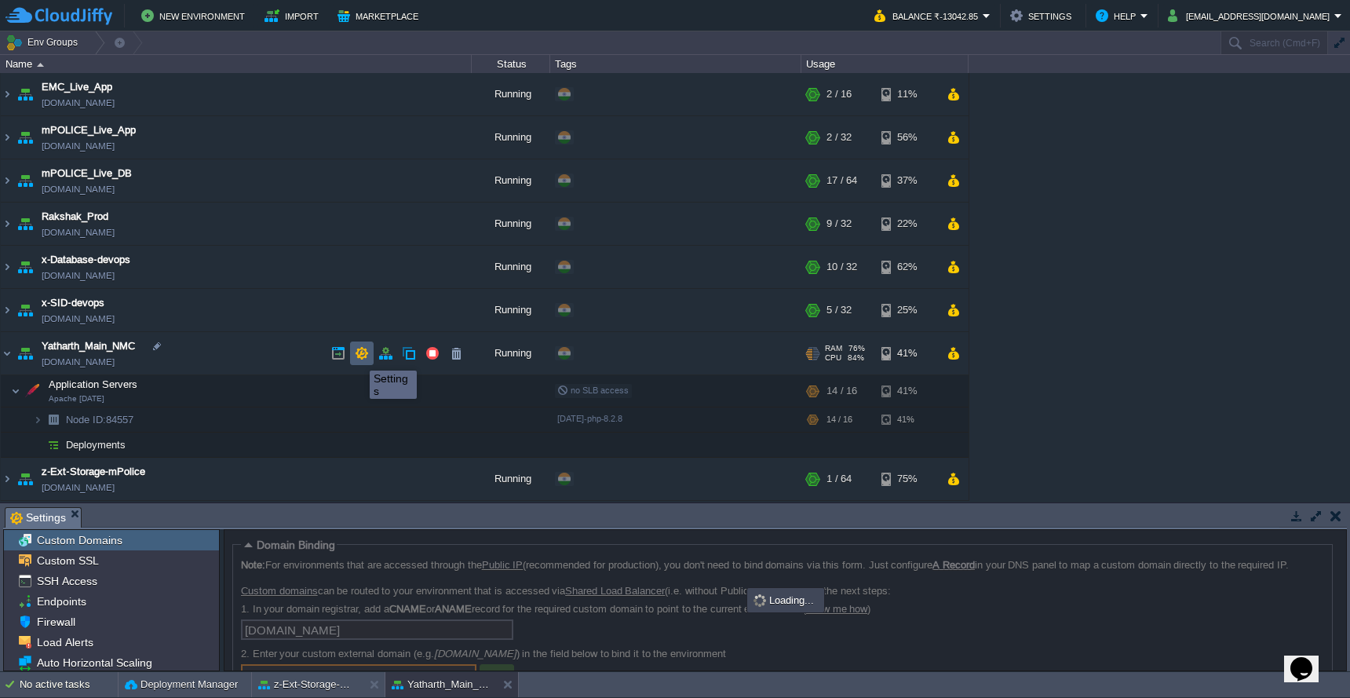
scroll to position [78, 0]
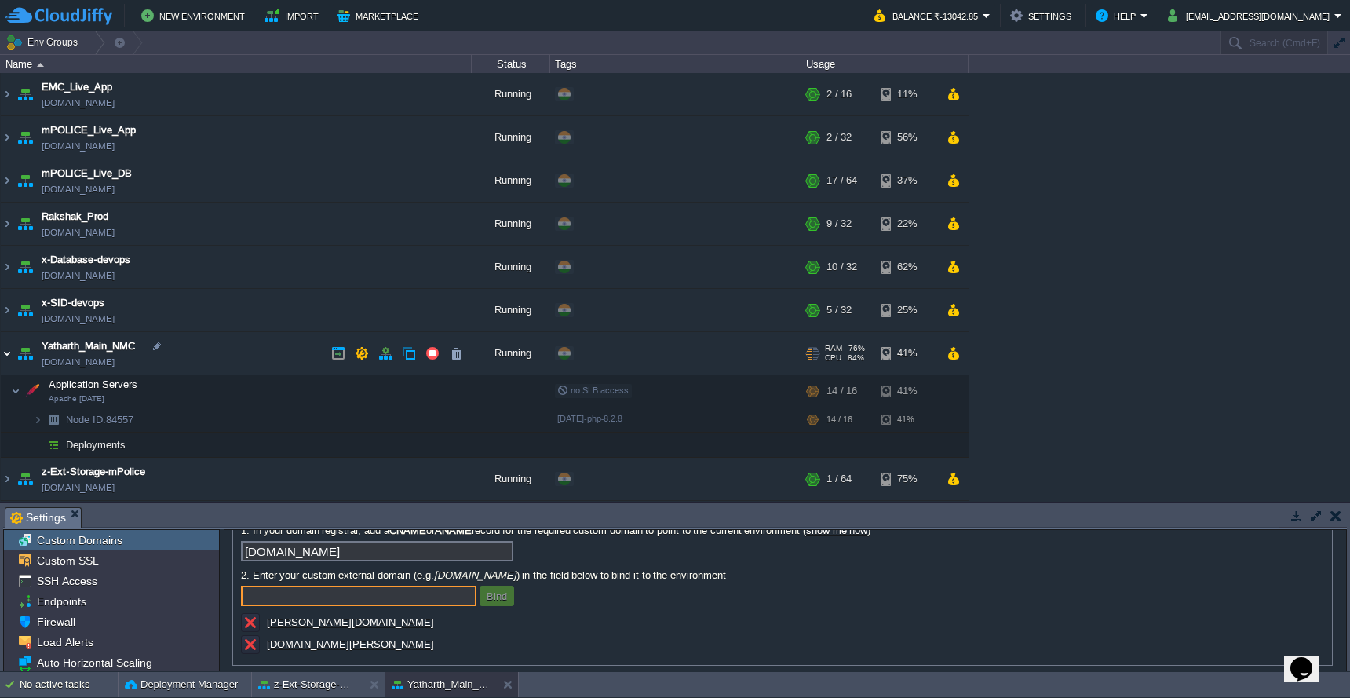
click at [7, 356] on img at bounding box center [7, 353] width 13 height 42
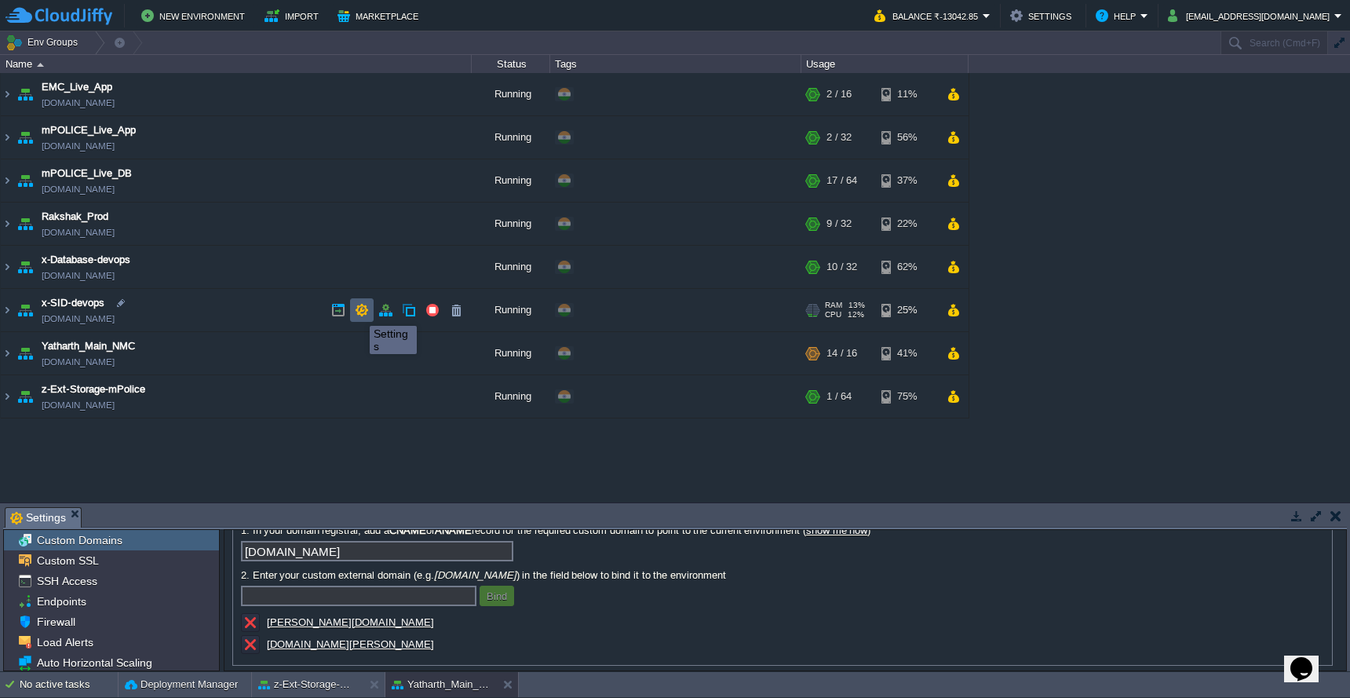
click at [358, 312] on button "button" at bounding box center [362, 310] width 14 height 14
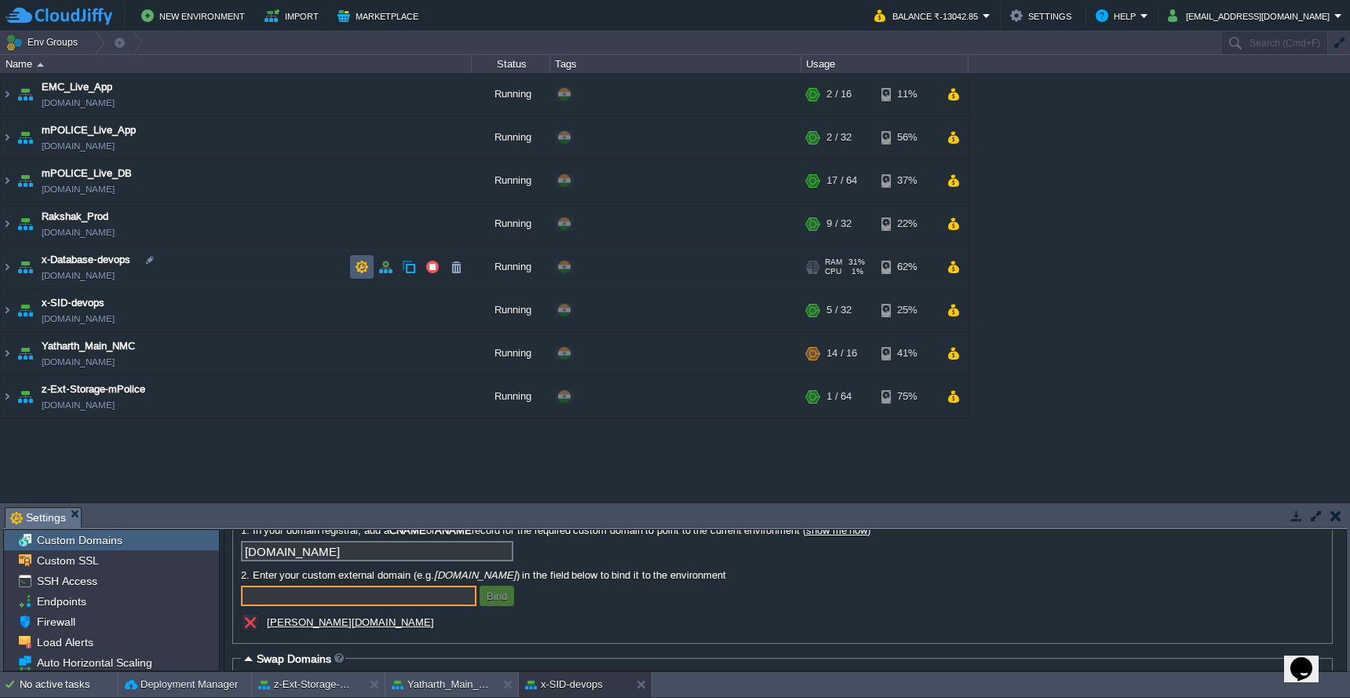
click at [364, 265] on button "button" at bounding box center [362, 267] width 14 height 14
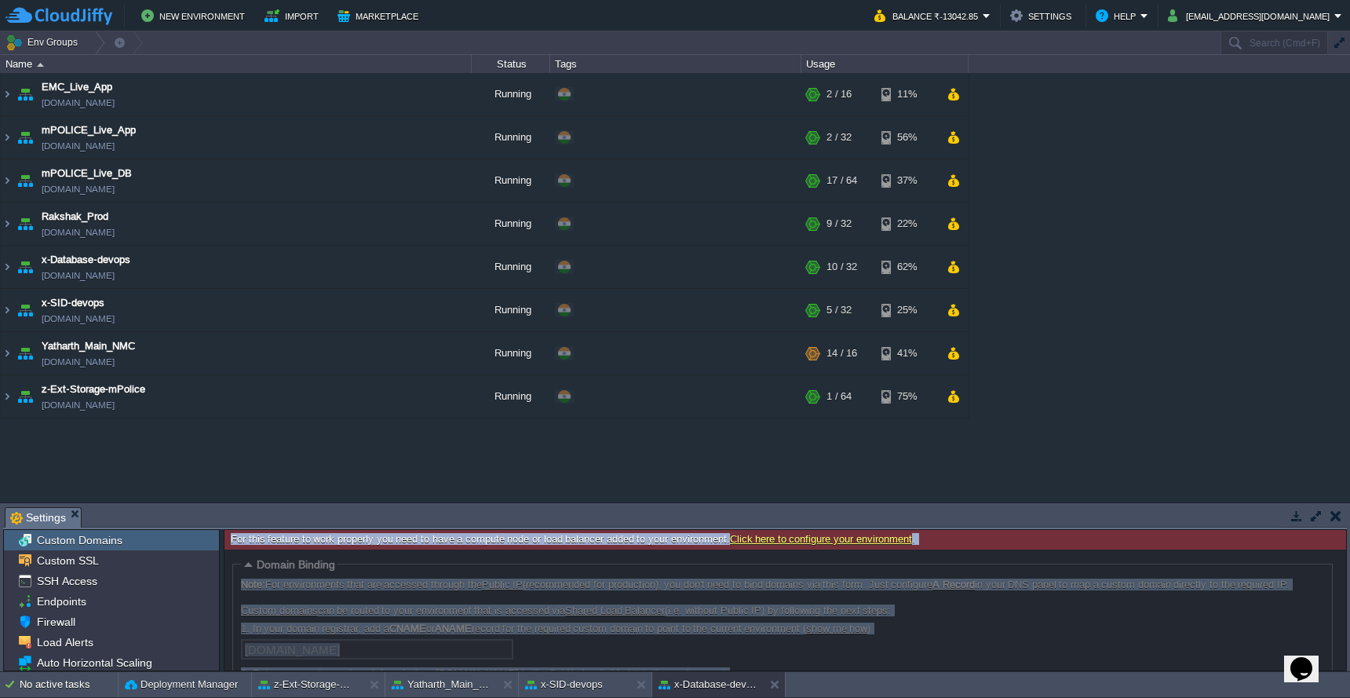
drag, startPoint x: 1342, startPoint y: 573, endPoint x: 1350, endPoint y: 612, distance: 40.0
click at [1349, 612] on html "New Environment Import Marketplace Bonus ₹0.00 Upgrade Account Balance ₹-13042.…" at bounding box center [675, 349] width 1350 height 698
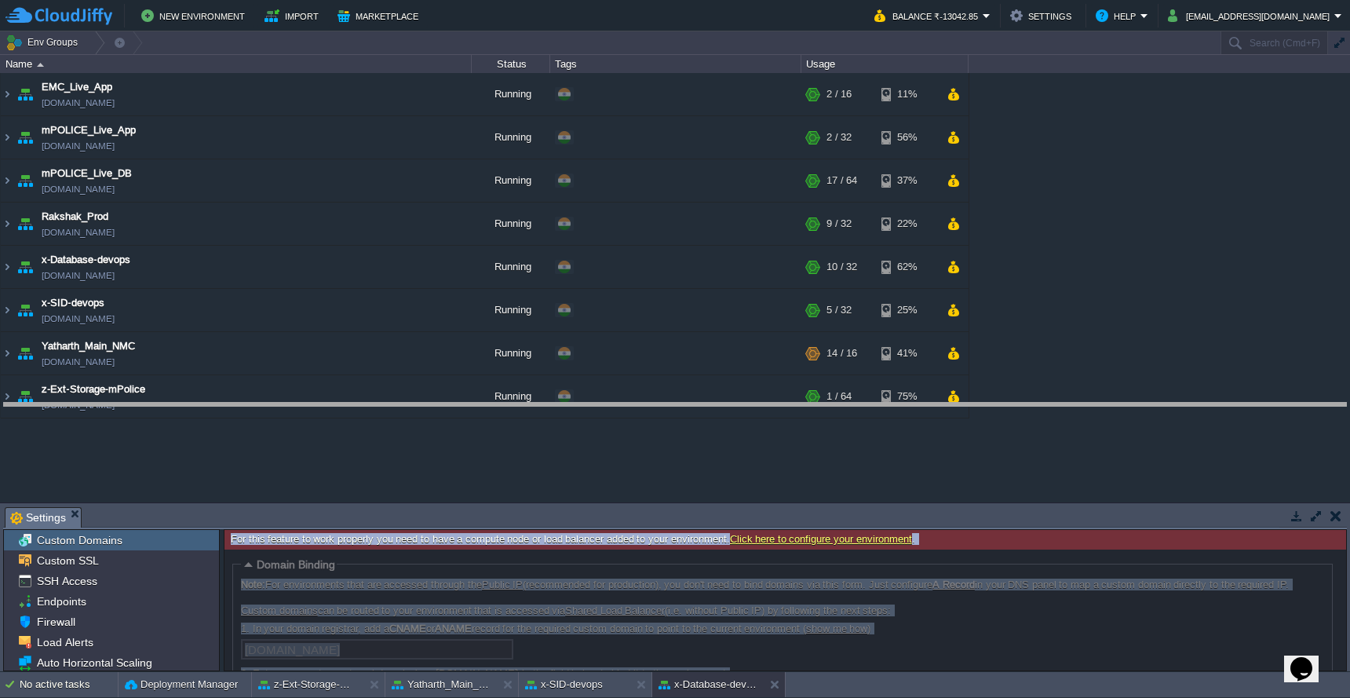
drag, startPoint x: 1258, startPoint y: 509, endPoint x: 1254, endPoint y: 393, distance: 116.2
click at [1254, 393] on body "New Environment Import Marketplace Bonus ₹0.00 Upgrade Account Balance ₹-13042.…" at bounding box center [675, 349] width 1350 height 698
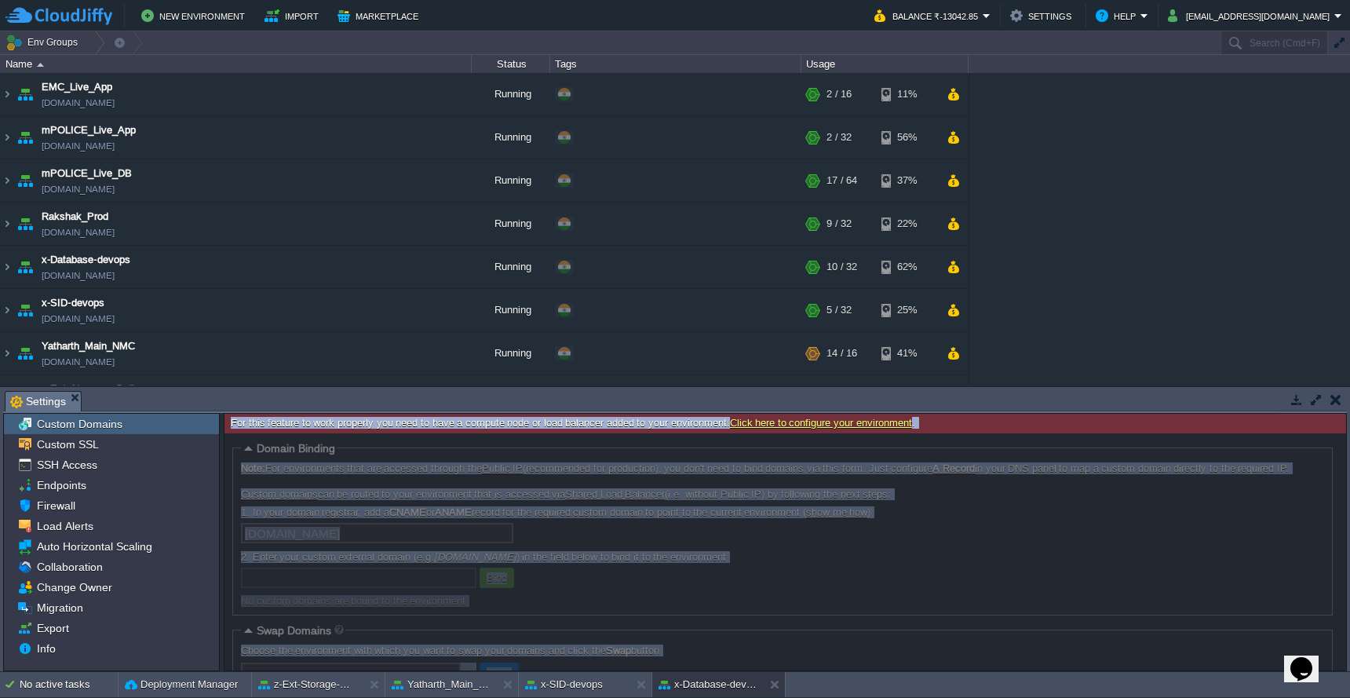
click at [1337, 405] on button "button" at bounding box center [1335, 399] width 11 height 14
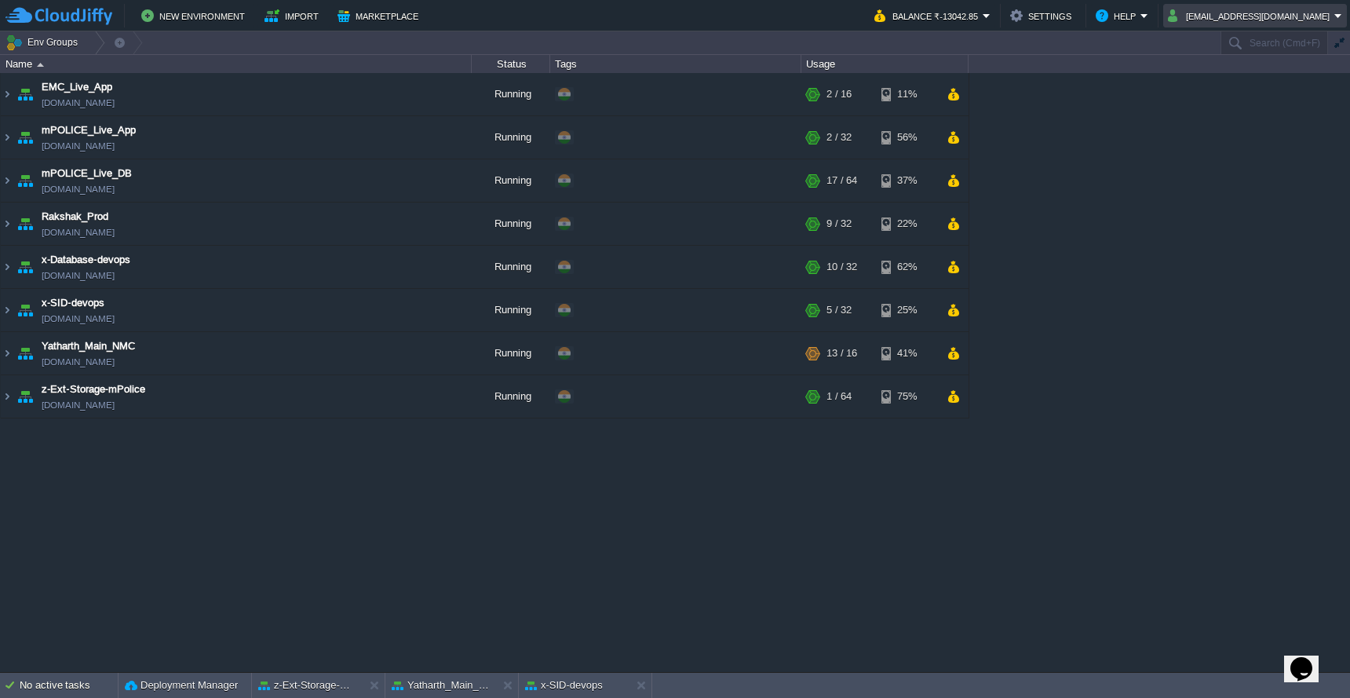
click at [1287, 23] on button "[EMAIL_ADDRESS][DOMAIN_NAME]" at bounding box center [1251, 15] width 166 height 19
click at [1260, 233] on div "EMC_Live_App [DOMAIN_NAME] Running + Add to Env Group RAM 8% CPU 2% 2 / 16 11% …" at bounding box center [675, 372] width 1350 height 598
click at [8, 356] on img at bounding box center [7, 353] width 13 height 42
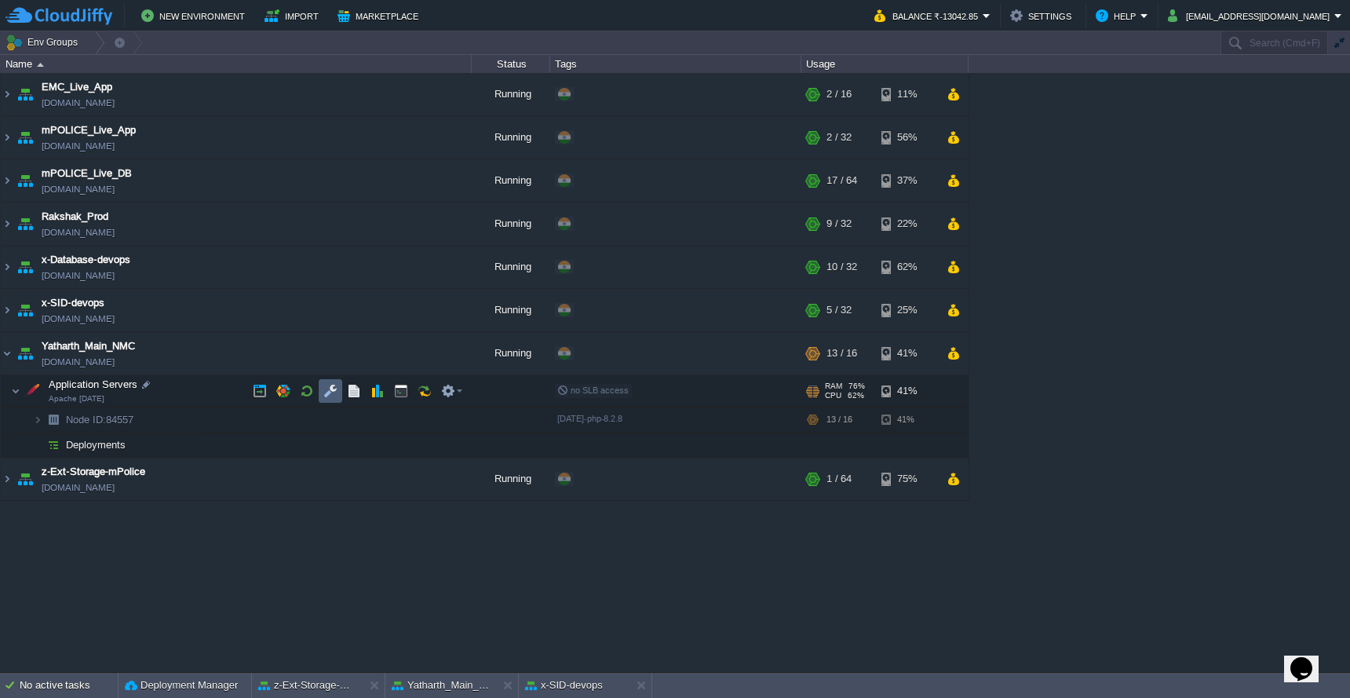
click at [331, 399] on td at bounding box center [331, 391] width 24 height 24
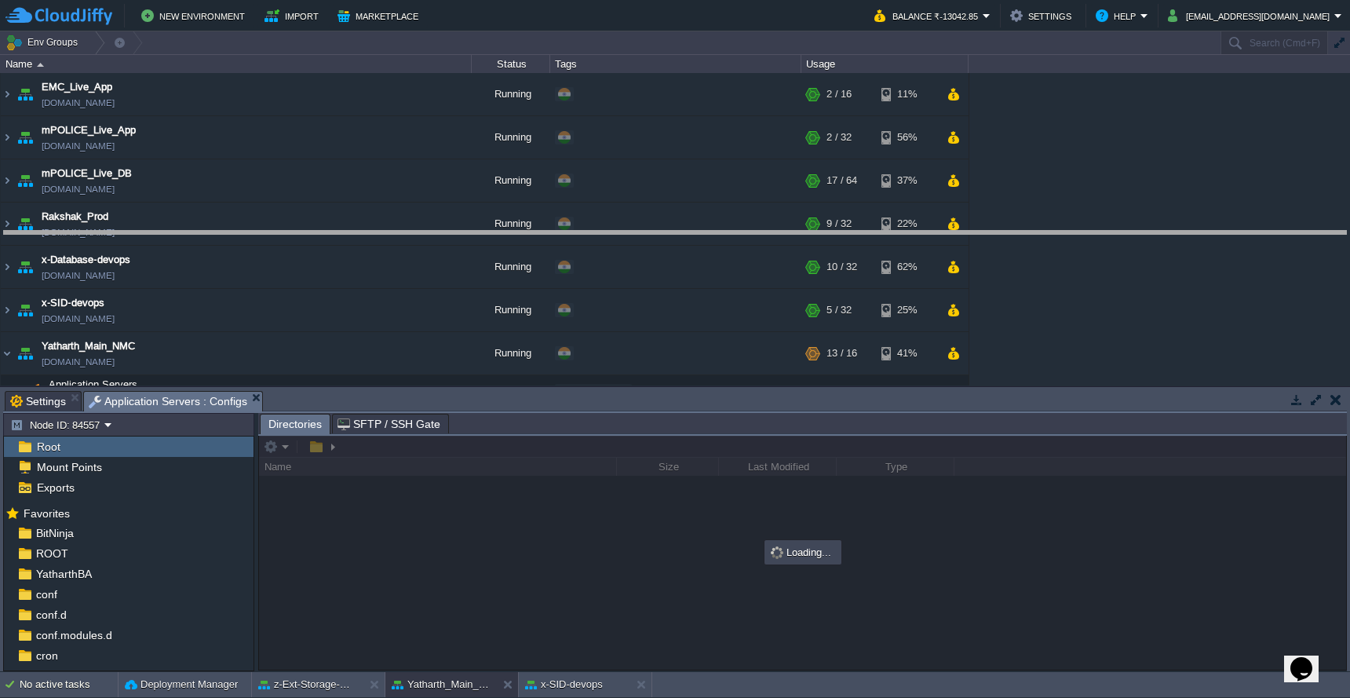
drag, startPoint x: 761, startPoint y: 395, endPoint x: 764, endPoint y: 228, distance: 167.2
